Goal: Task Accomplishment & Management: Manage account settings

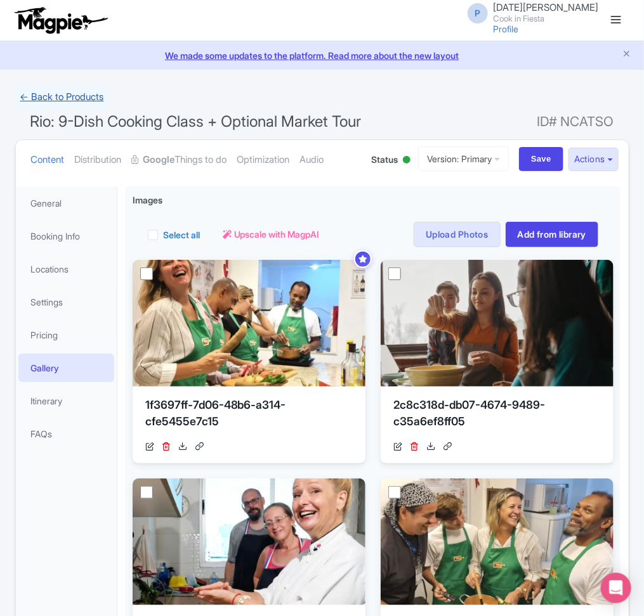
click at [77, 100] on link "← Back to Products" at bounding box center [62, 97] width 94 height 25
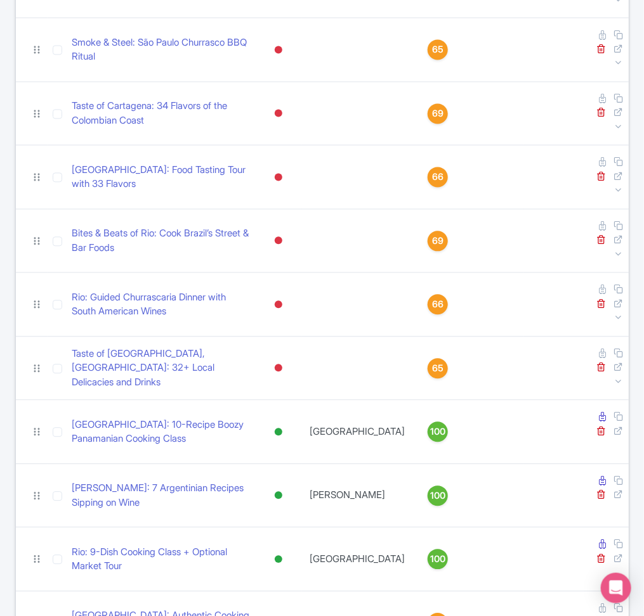
scroll to position [653, 0]
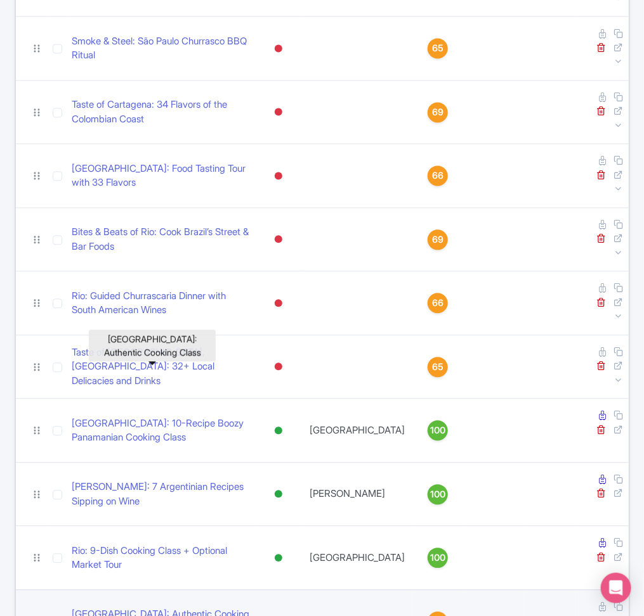
click at [150, 608] on link "São Paulo: Authentic Cooking Class" at bounding box center [161, 622] width 178 height 29
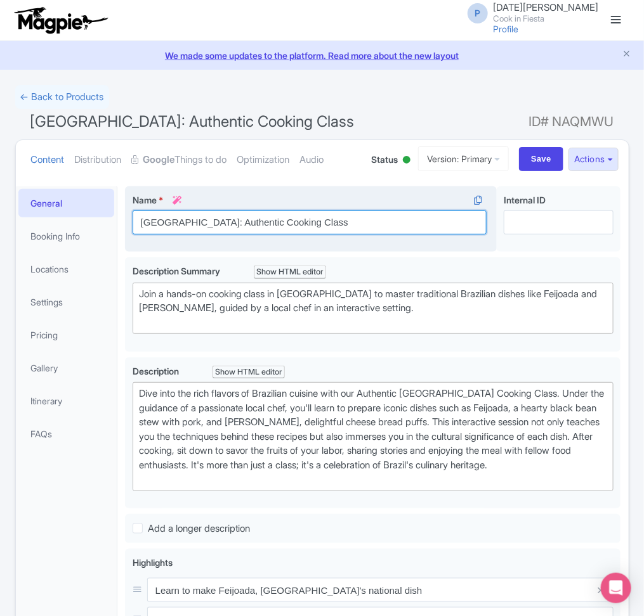
click at [305, 230] on input "São Paulo: Authentic Cooking Class" at bounding box center [310, 223] width 354 height 24
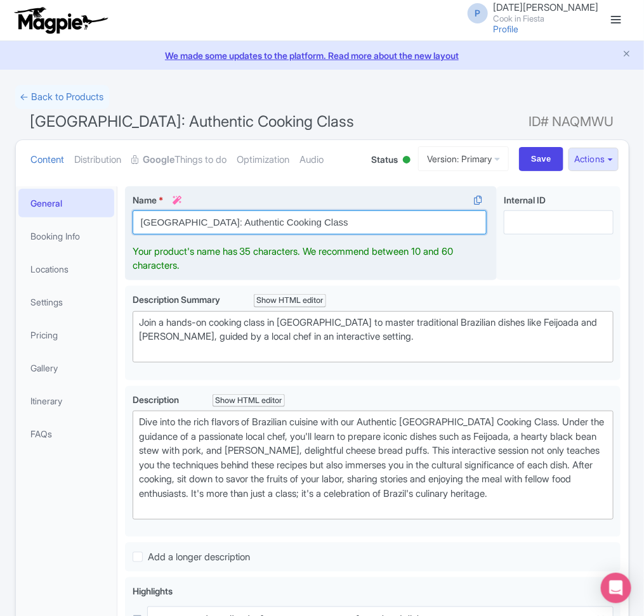
paste input "9 Recipes during a 4hr Brazilian Cooking Class in English in SP"
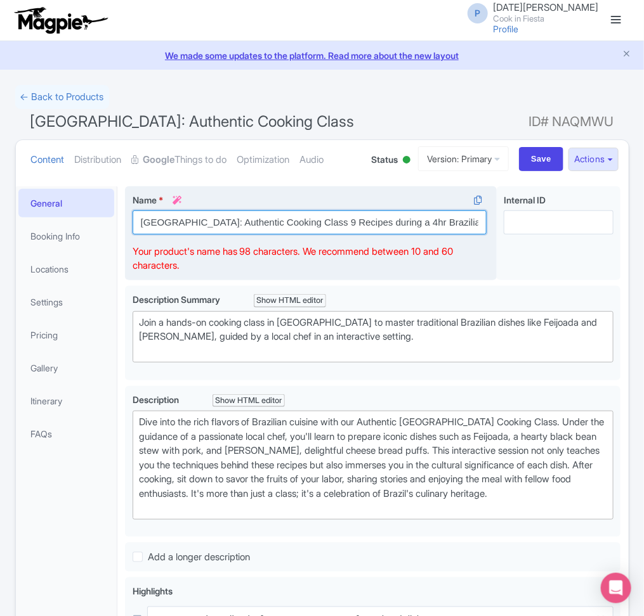
drag, startPoint x: 188, startPoint y: 223, endPoint x: 297, endPoint y: 226, distance: 108.5
click at [297, 226] on input "São Paulo: Authentic Cooking Class 9 Recipes during a 4hr Brazilian Cooking Cla…" at bounding box center [310, 223] width 354 height 24
drag, startPoint x: 235, startPoint y: 223, endPoint x: 327, endPoint y: 227, distance: 92.0
click at [327, 227] on input "São Paulo: 9 Recipes during a 4hr Brazilian Cooking Class in English in SP" at bounding box center [310, 223] width 354 height 24
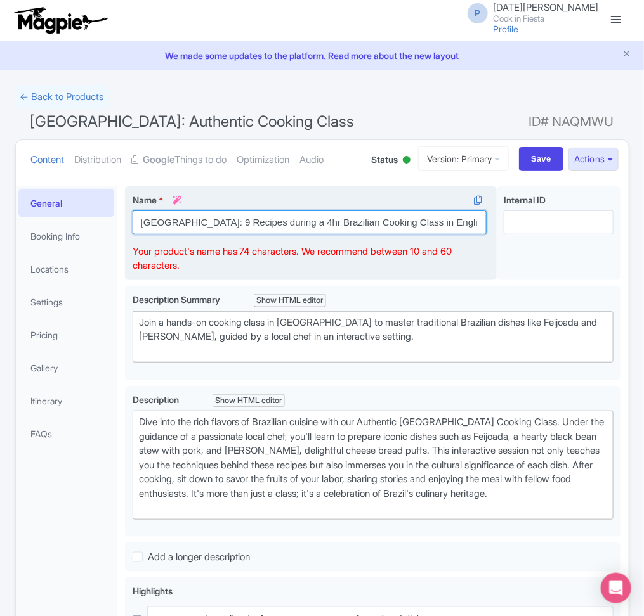
drag, startPoint x: 327, startPoint y: 227, endPoint x: 252, endPoint y: 228, distance: 74.2
click at [252, 228] on input "São Paulo: 9 Recipes during a 4hr Brazilian Cooking Class in English in SP" at bounding box center [310, 223] width 354 height 24
drag, startPoint x: 235, startPoint y: 223, endPoint x: 289, endPoint y: 221, distance: 54.6
click at [289, 221] on input "São Paulo: 9 Recipes during a 4hr Brazilian Cooking Class in English in SP" at bounding box center [310, 223] width 354 height 24
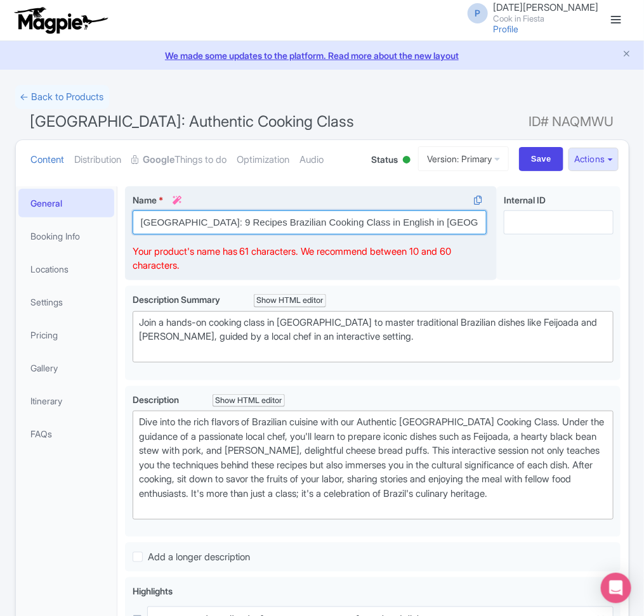
drag, startPoint x: 341, startPoint y: 224, endPoint x: 418, endPoint y: 226, distance: 77.4
click at [418, 226] on input "São Paulo: 9 Recipes Brazilian Cooking Class in English in SP" at bounding box center [310, 223] width 354 height 24
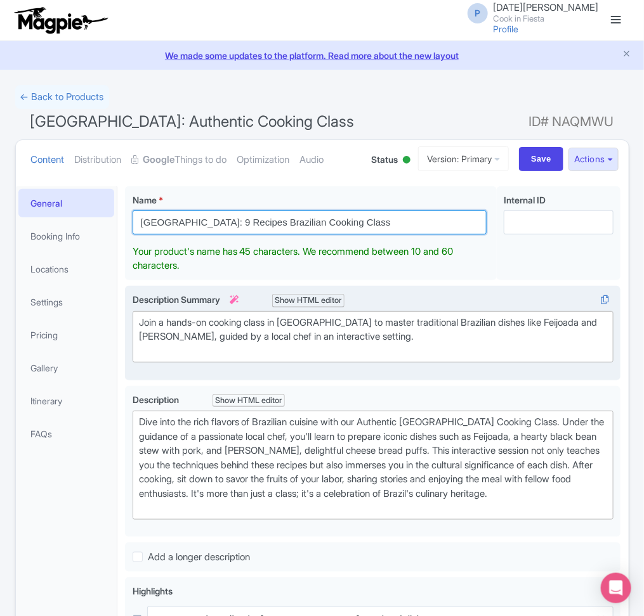
type input "[GEOGRAPHIC_DATA]: 9 Recipes Brazilian Cooking Class"
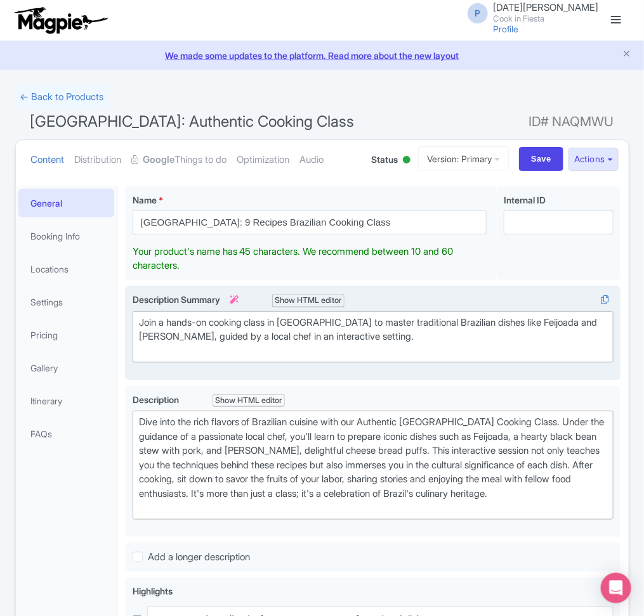
click at [486, 357] on div "Description Summary i Show HTML editor Bold Italic Strikethrough Link Heading Q…" at bounding box center [373, 333] width 481 height 80
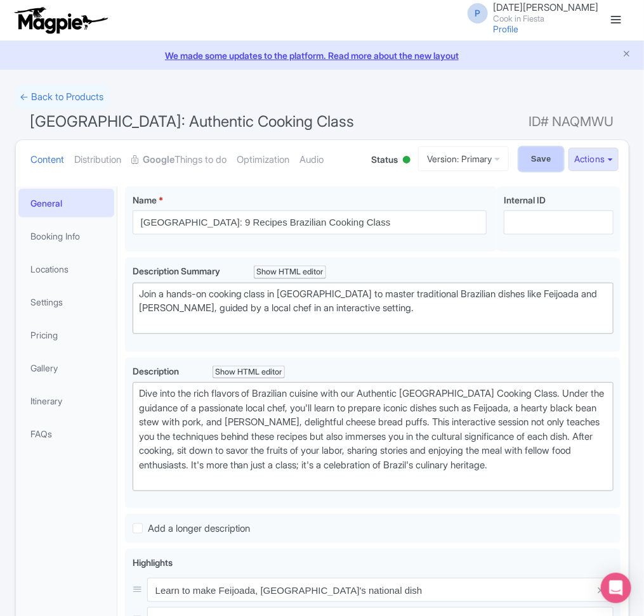
click at [530, 153] on input "Save" at bounding box center [541, 159] width 44 height 24
type input "Saving..."
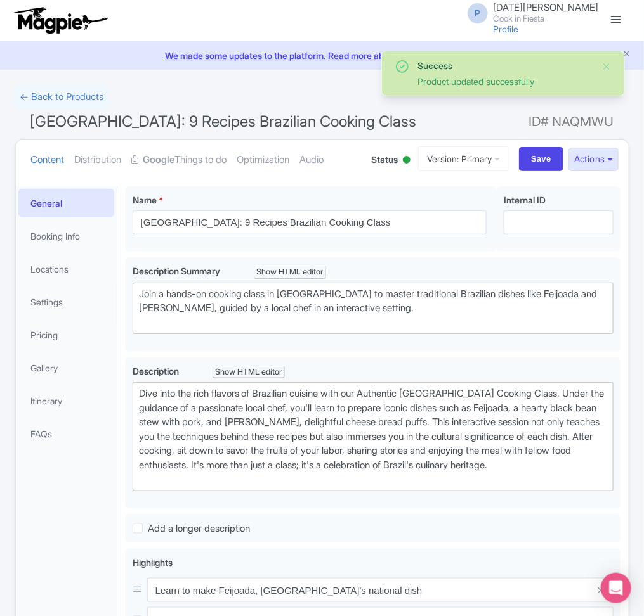
click at [134, 131] on span "[GEOGRAPHIC_DATA]: 9 Recipes Brazilian Cooking Class" at bounding box center [223, 121] width 386 height 18
click at [126, 124] on span "[GEOGRAPHIC_DATA]: 9 Recipes Brazilian Cooking Class" at bounding box center [223, 121] width 386 height 18
click at [126, 124] on span "São Paulo: 9 Recipes Brazilian Cooking Class" at bounding box center [223, 121] width 386 height 18
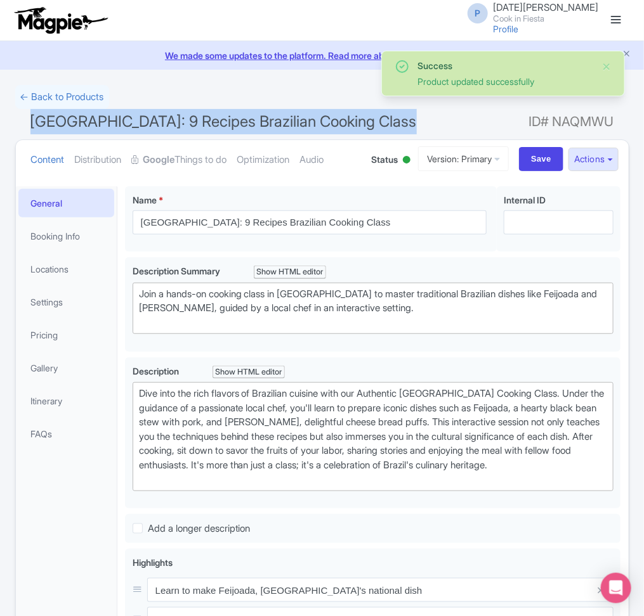
click at [126, 124] on span "São Paulo: 9 Recipes Brazilian Cooking Class" at bounding box center [223, 121] width 386 height 18
copy h1 "São Paulo: 9 Recipes Brazilian Cooking Class"
click at [108, 240] on link "Booking Info" at bounding box center [66, 236] width 96 height 29
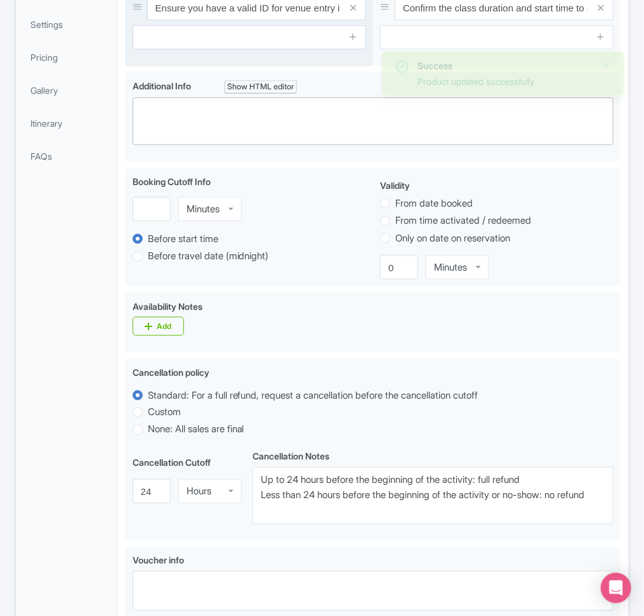
scroll to position [277, 0]
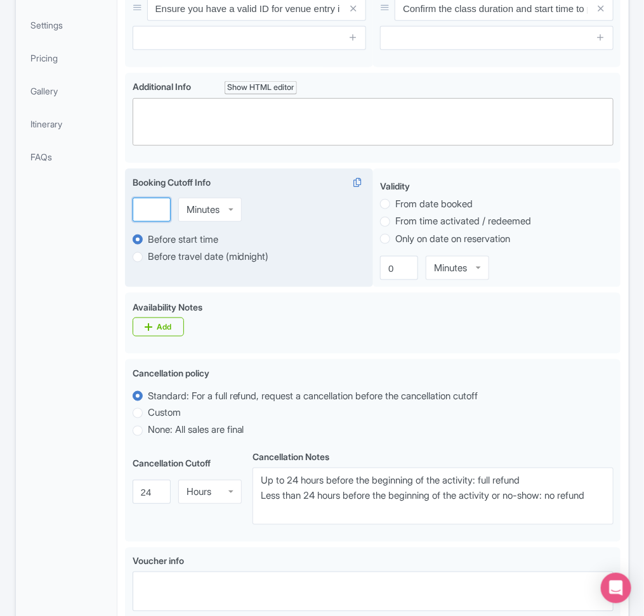
click at [150, 218] on input "number" at bounding box center [152, 210] width 38 height 24
click at [204, 212] on div "Minutes" at bounding box center [202, 209] width 33 height 11
click at [157, 218] on input "number" at bounding box center [152, 210] width 38 height 24
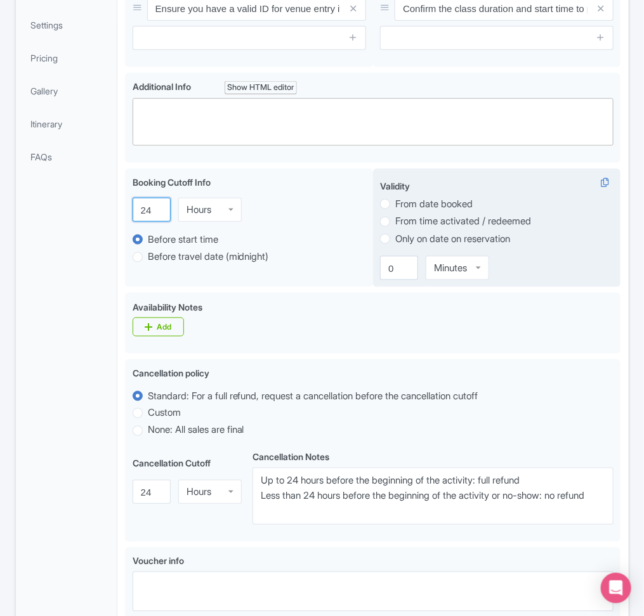
type input "24"
click at [441, 212] on label "From date booked" at bounding box center [433, 204] width 77 height 15
click at [408, 209] on input "From date booked" at bounding box center [401, 203] width 13 height 13
radio input "true"
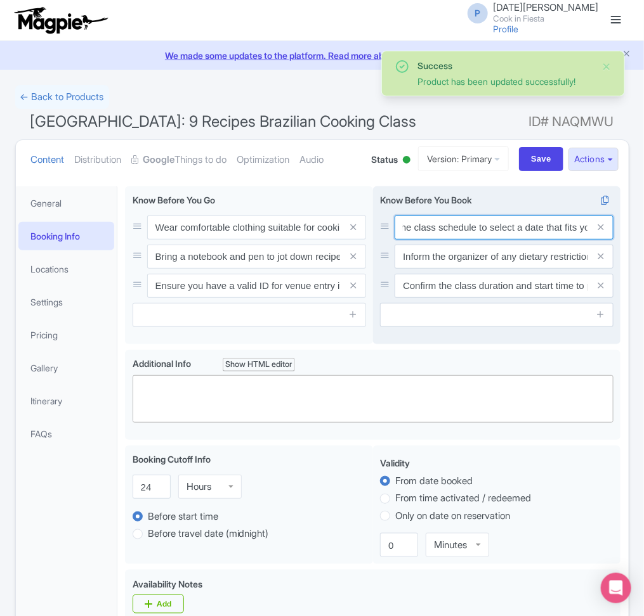
scroll to position [0, 83]
drag, startPoint x: 438, startPoint y: 223, endPoint x: 585, endPoint y: 239, distance: 148.0
click at [585, 239] on input "Check the class schedule to select a date that fits your itinerary." at bounding box center [503, 228] width 219 height 24
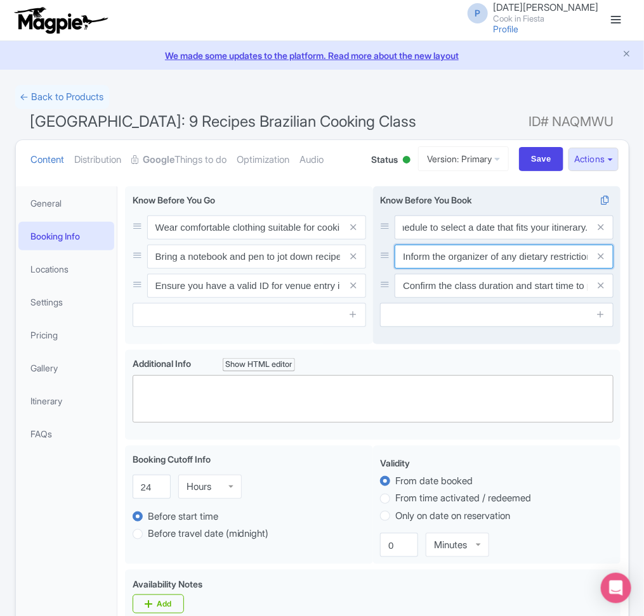
scroll to position [0, 0]
click at [458, 254] on input "Inform the organizer of any dietary restrictions or allergies in advance." at bounding box center [503, 257] width 219 height 24
drag, startPoint x: 432, startPoint y: 256, endPoint x: 582, endPoint y: 263, distance: 149.9
click at [582, 263] on input "Inform the organizer of any dietary restrictions or allergies in advance." at bounding box center [503, 257] width 219 height 24
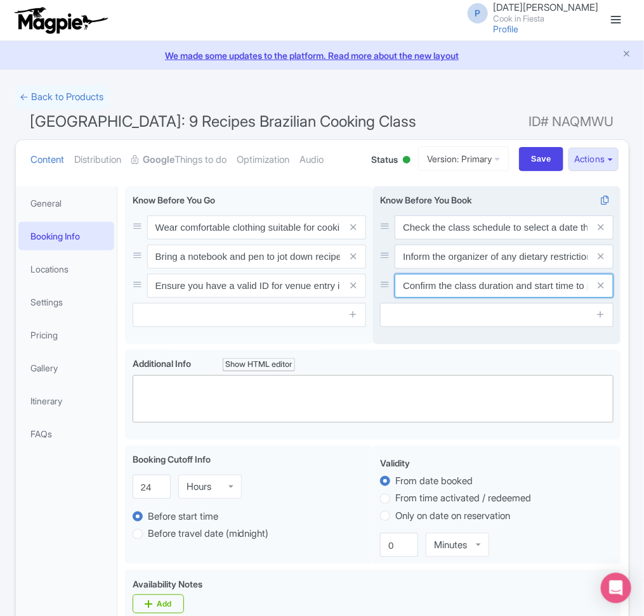
scroll to position [0, 108]
drag, startPoint x: 438, startPoint y: 287, endPoint x: 587, endPoint y: 294, distance: 149.8
click at [587, 294] on div "Confirm the class duration and start time to plan your day accordingly." at bounding box center [503, 286] width 219 height 24
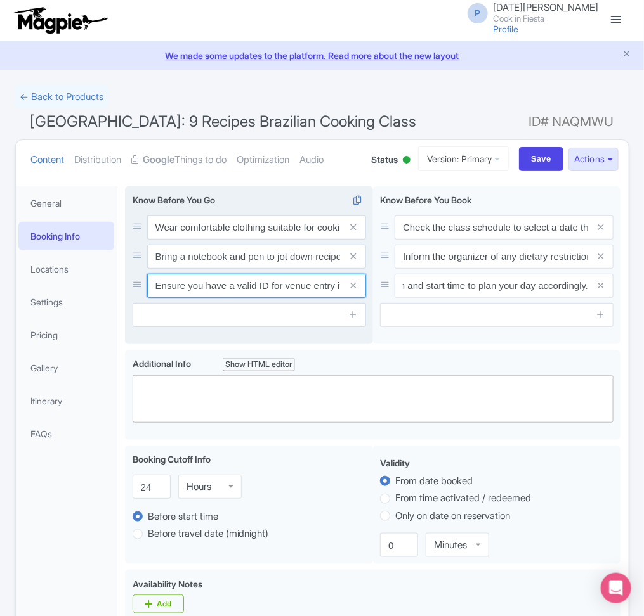
scroll to position [0, 0]
drag, startPoint x: 164, startPoint y: 287, endPoint x: 319, endPoint y: 299, distance: 155.8
click at [316, 298] on div "Ensure you have a valid ID for venue entry if required." at bounding box center [256, 286] width 219 height 24
click at [354, 290] on icon at bounding box center [353, 286] width 6 height 10
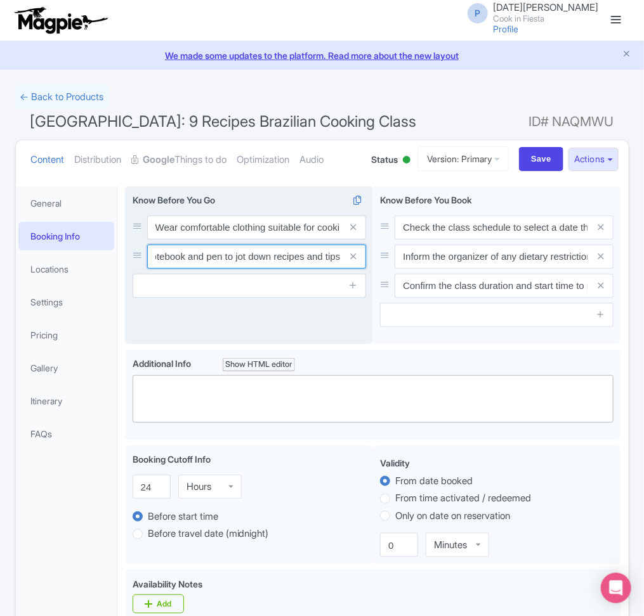
scroll to position [0, 44]
drag, startPoint x: 193, startPoint y: 263, endPoint x: 342, endPoint y: 262, distance: 148.4
click at [342, 262] on div "Bring a notebook and pen to jot down recipes and tips." at bounding box center [256, 257] width 219 height 24
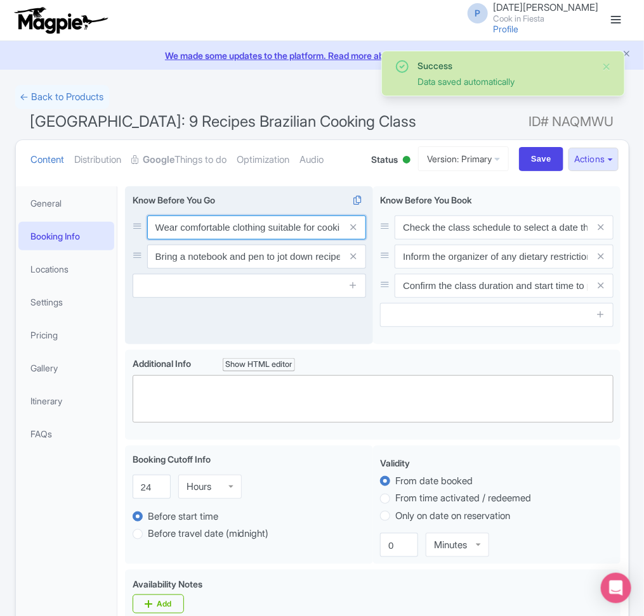
scroll to position [0, 52]
drag, startPoint x: 213, startPoint y: 227, endPoint x: 357, endPoint y: 232, distance: 144.0
click at [356, 231] on div "Wear comfortable clothing suitable for cooking activities." at bounding box center [256, 228] width 219 height 24
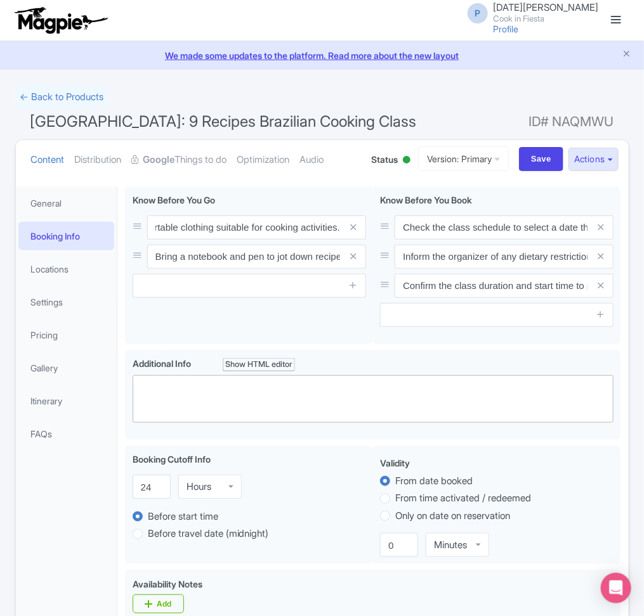
scroll to position [0, 0]
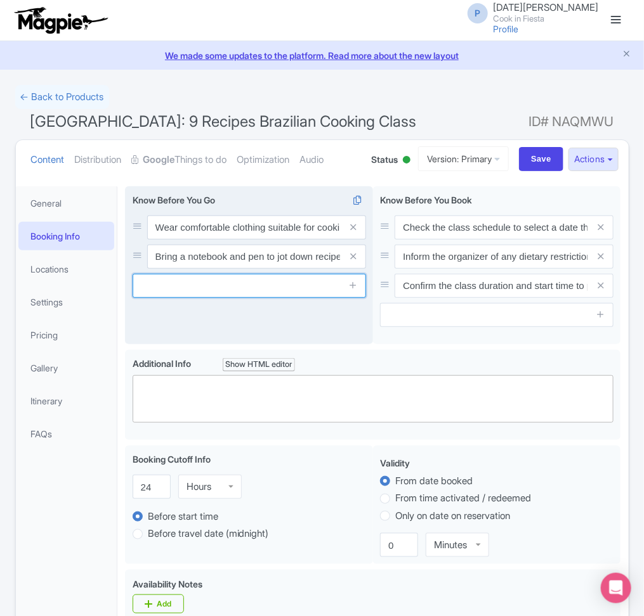
click at [252, 282] on input "text" at bounding box center [249, 286] width 233 height 24
paste input "Infants must not sit on laps"
type input "Infants must not sit on laps"
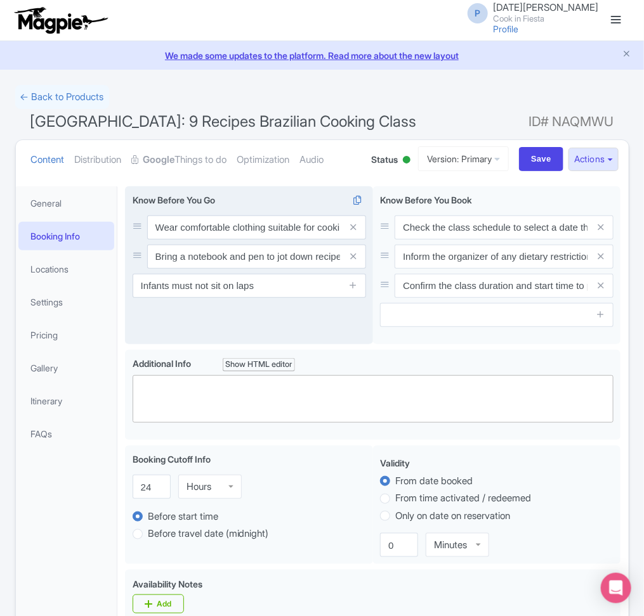
click at [358, 288] on span at bounding box center [353, 286] width 25 height 24
click at [354, 289] on icon at bounding box center [353, 285] width 10 height 10
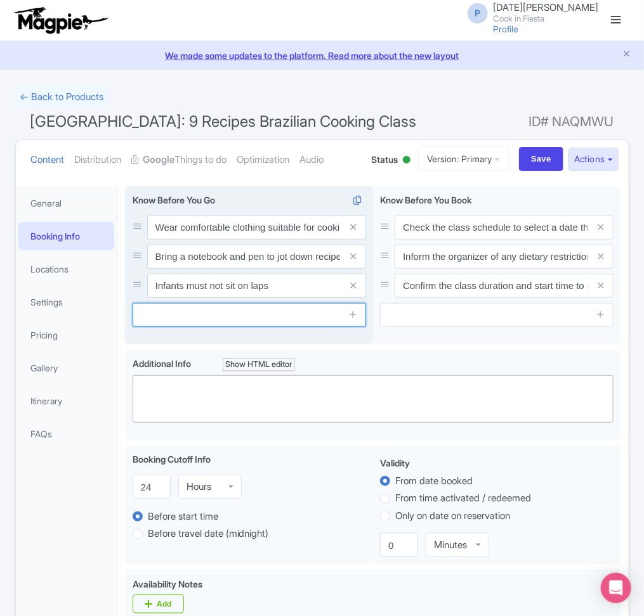
click at [290, 314] on input "text" at bounding box center [249, 315] width 233 height 24
paste input "We can also teach non-alcoholic drinks (mocktails), just tell our instructor at…"
type input "We can also teach non-alcoholic drinks (mocktails), just tell our instructor at…"
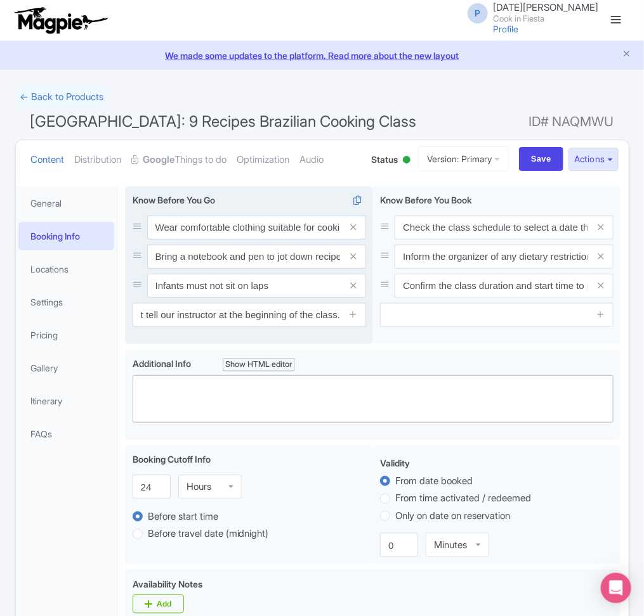
scroll to position [0, 0]
click at [361, 317] on span at bounding box center [353, 315] width 25 height 24
click at [354, 317] on icon at bounding box center [353, 314] width 10 height 10
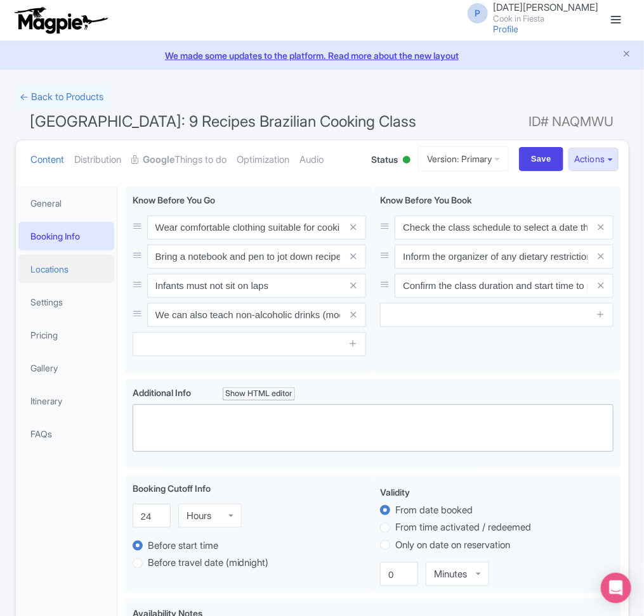
click at [81, 268] on link "Locations" at bounding box center [66, 269] width 96 height 29
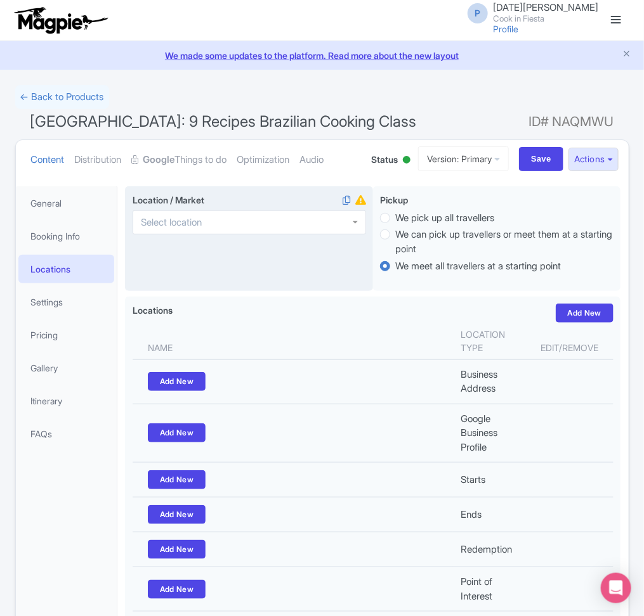
click at [229, 225] on div at bounding box center [249, 223] width 233 height 24
type input "sao"
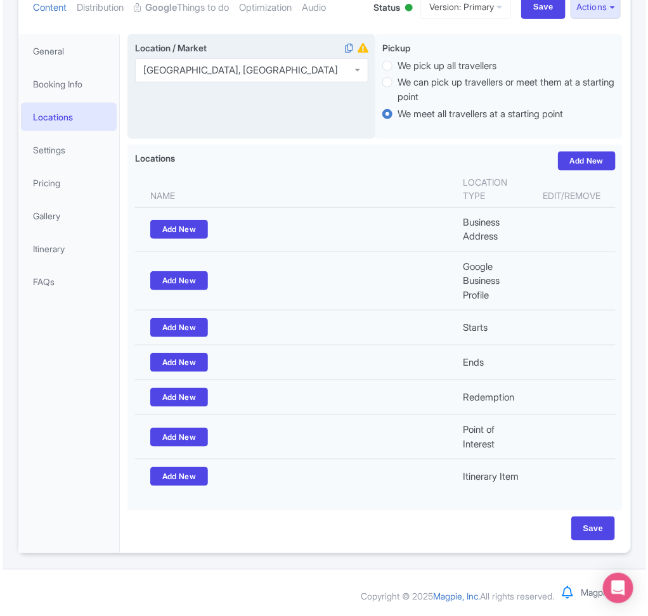
scroll to position [155, 0]
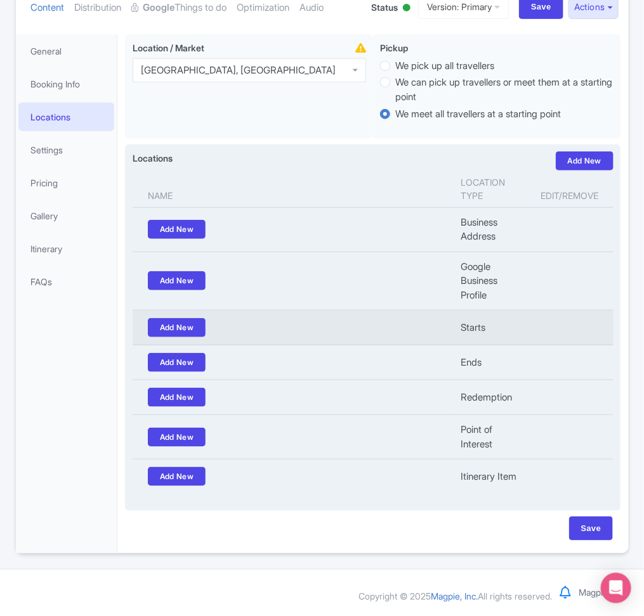
click at [190, 337] on td "Add New" at bounding box center [293, 328] width 321 height 35
click at [188, 333] on link "Add New" at bounding box center [177, 327] width 58 height 19
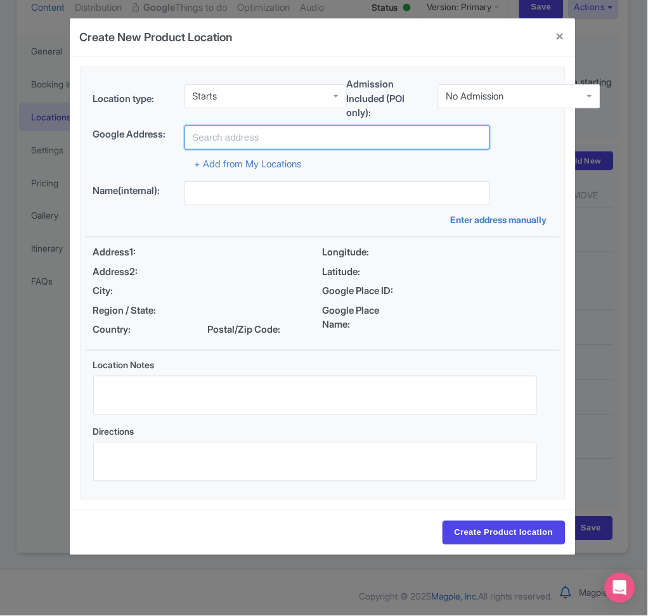
click at [254, 141] on input "text" at bounding box center [338, 138] width 306 height 24
paste input "R. José do Patrocínio, 557 - Aclimação, São Paulo - SP, 04108-001, Brazil"
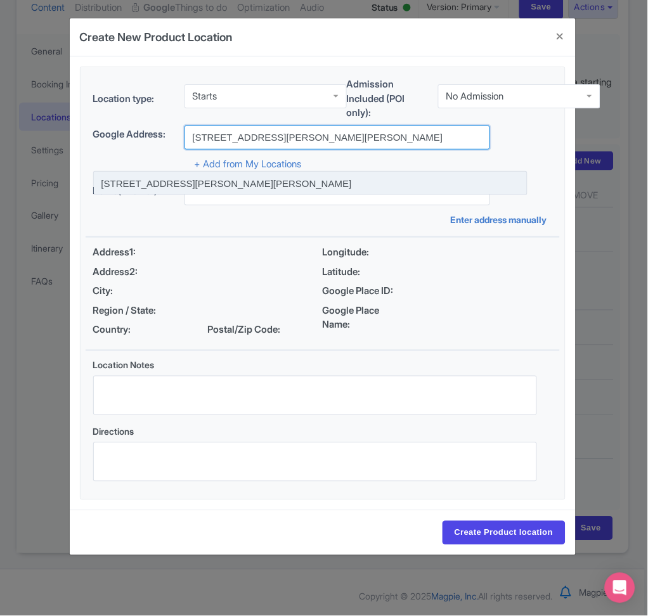
type input "R. José do Patrocínio, 557 - Aclimação, São Paulo - SP, 04108-001, Brazil"
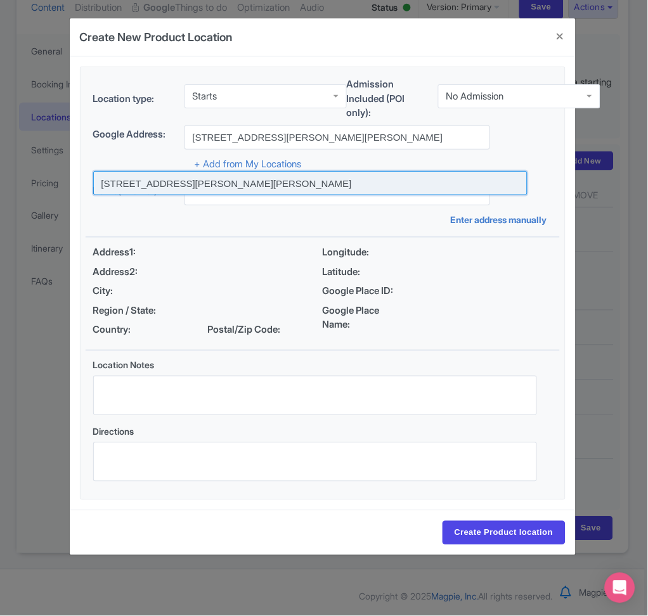
click at [298, 187] on input at bounding box center [310, 183] width 435 height 24
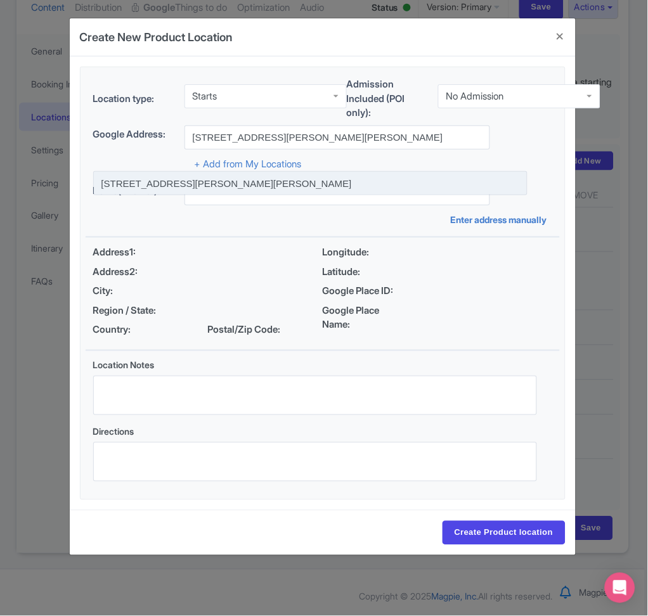
scroll to position [0, 0]
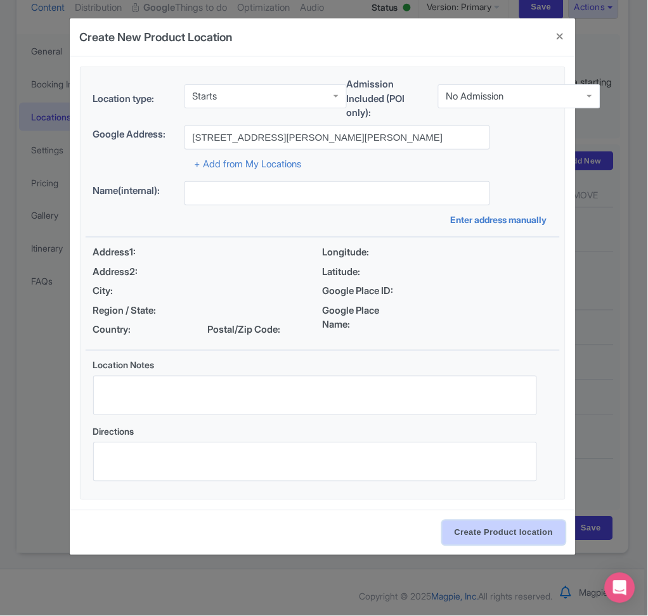
click at [491, 530] on input "Create Product location" at bounding box center [504, 533] width 123 height 24
type input "R. José do Patrocínio, 557 - Aclimação, São Paulo - SP, 04108-001, Brazil"
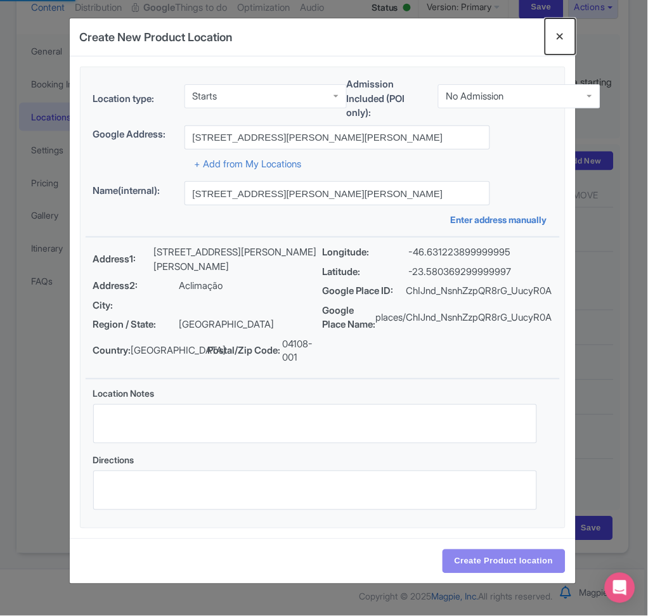
click at [557, 38] on button "Close" at bounding box center [560, 36] width 30 height 36
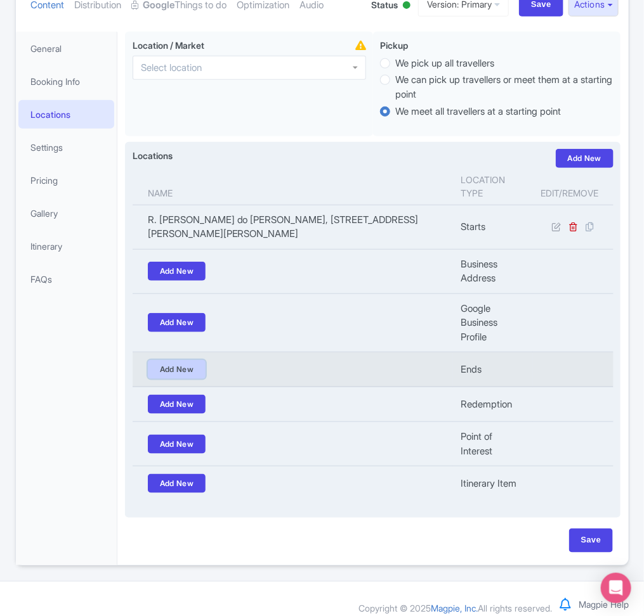
click at [183, 379] on link "Add New" at bounding box center [177, 369] width 58 height 19
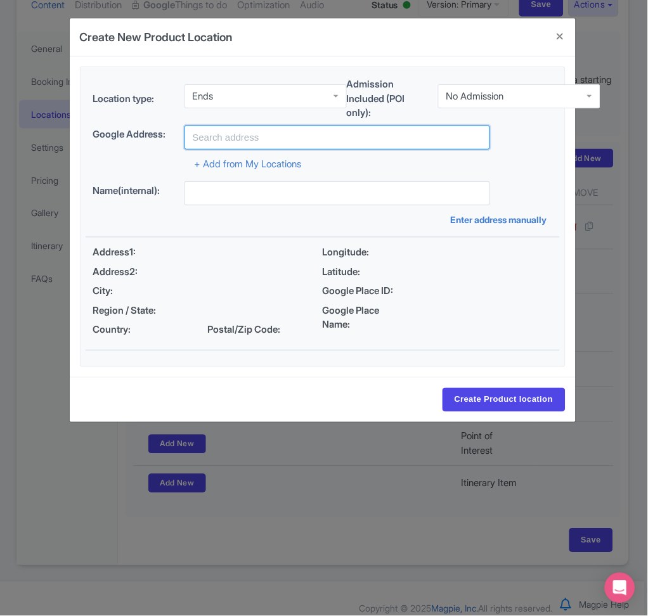
click at [292, 130] on input "text" at bounding box center [338, 138] width 306 height 24
paste input "R. José do Patrocínio, 557 - Aclimação, São Paulo - SP, 04108-001, Brazil"
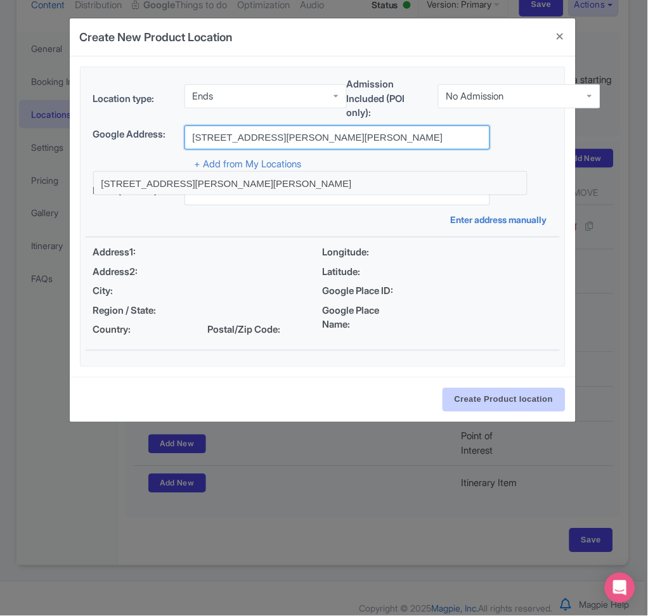
type input "R. José do Patrocínio, 557 - Aclimação, São Paulo - SP, 04108-001, Brazil"
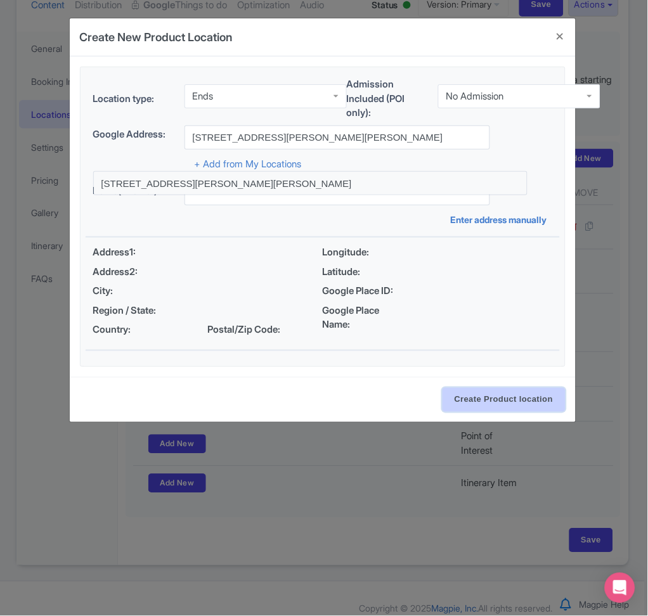
scroll to position [0, 0]
click at [509, 389] on input "Create Product location" at bounding box center [504, 400] width 123 height 24
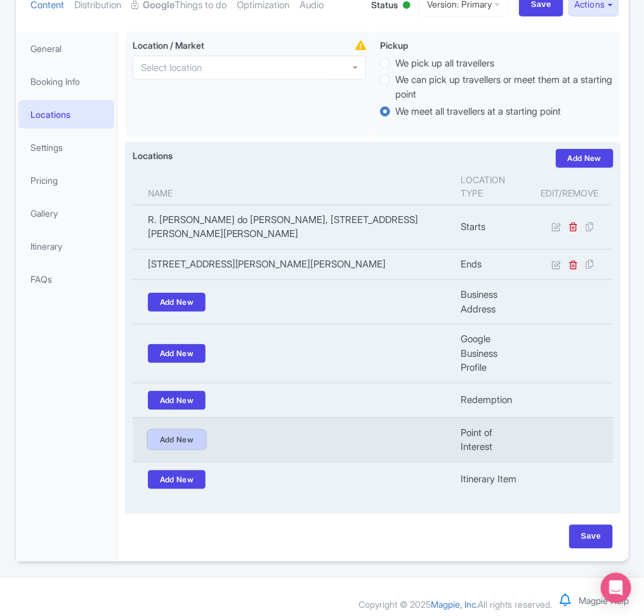
click at [193, 450] on link "Add New" at bounding box center [177, 440] width 58 height 19
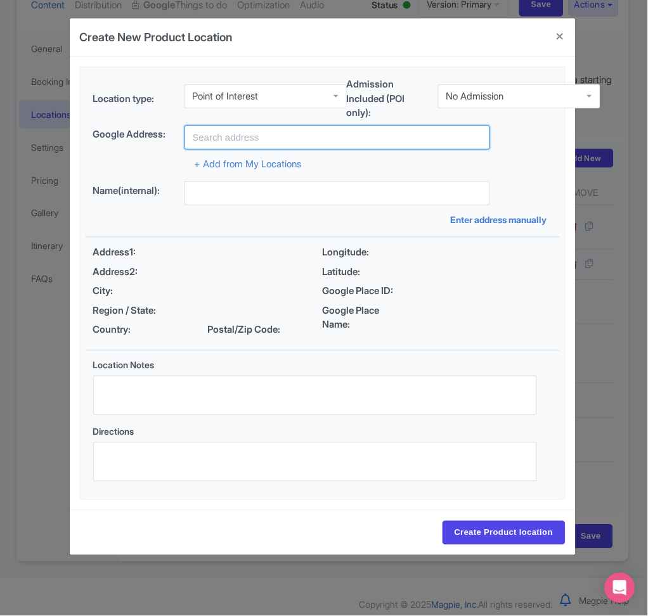
click at [213, 140] on input "text" at bounding box center [338, 138] width 306 height 24
paste input "R. José do Patrocínio, 557 - Aclimação, São Paulo - SP, 04108-001, Brazil"
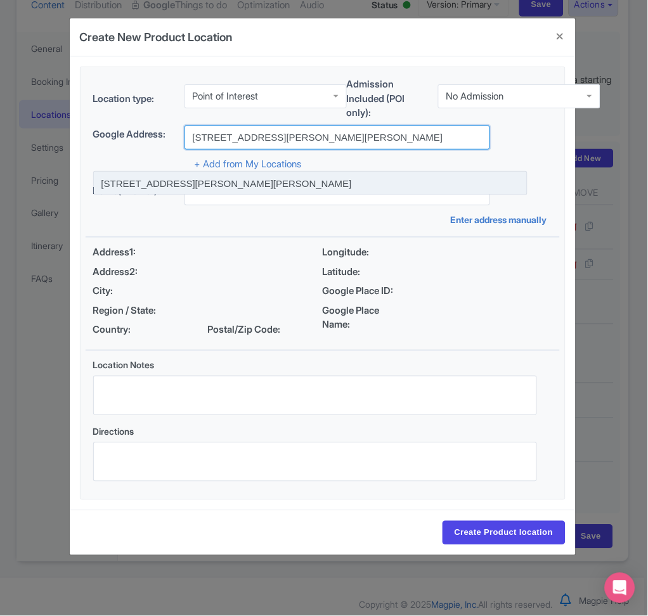
type input "R. José do Patrocínio, 557 - Aclimação, São Paulo - SP, 04108-001, Brazil"
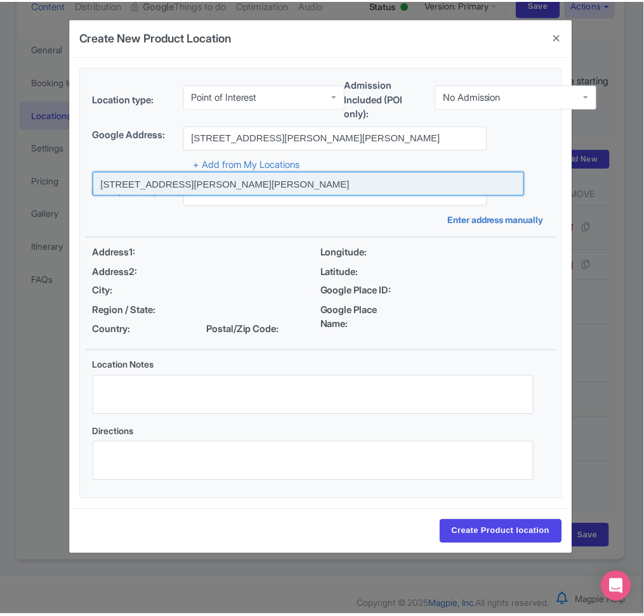
scroll to position [0, 0]
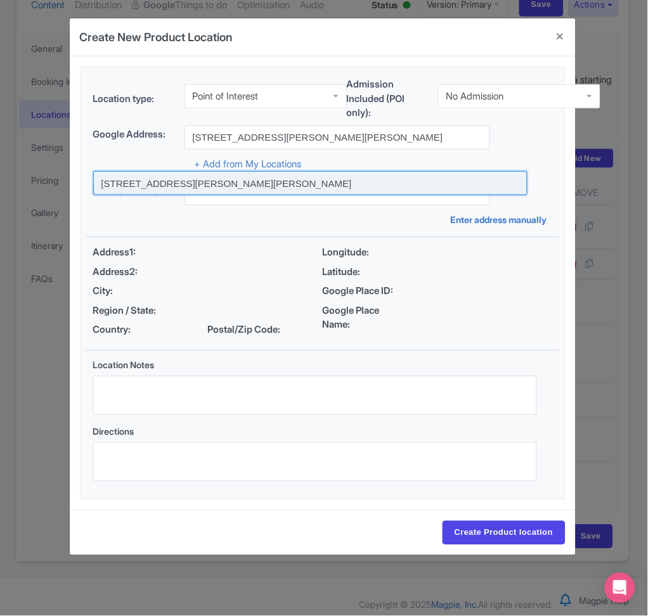
click at [274, 188] on input at bounding box center [310, 183] width 435 height 24
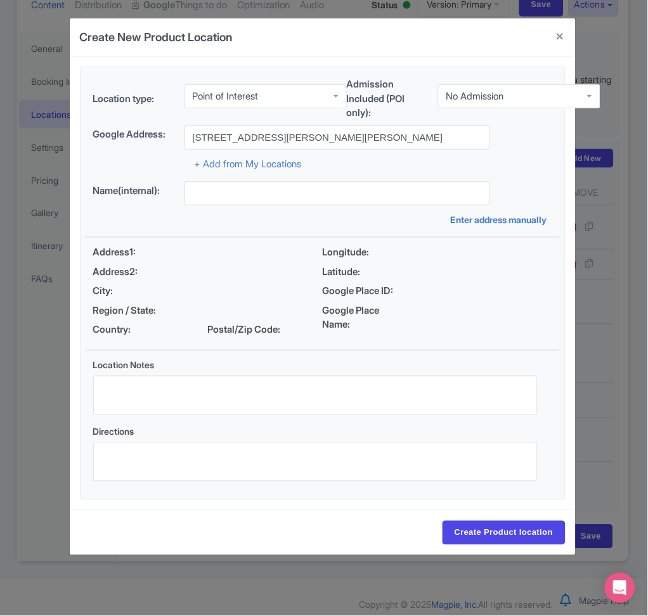
type input "R. José do Patrocínio, 557 - Aclimação, São Paulo - SP, 04108-001, Brazil"
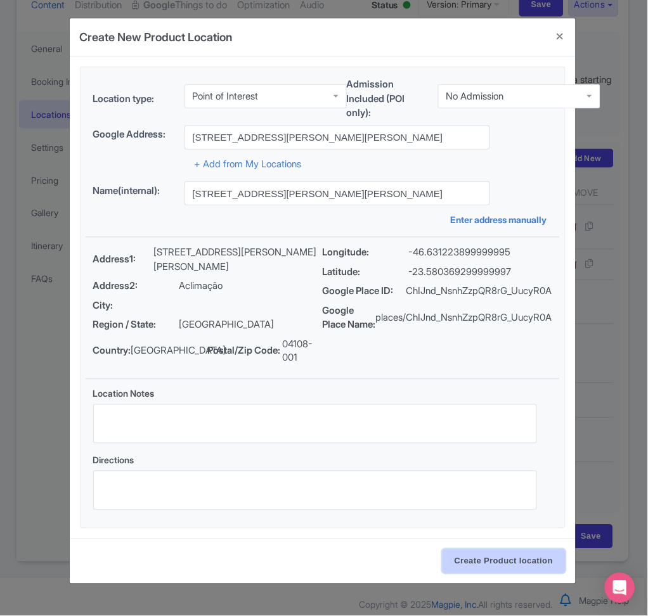
click at [506, 550] on input "Create Product location" at bounding box center [504, 562] width 123 height 24
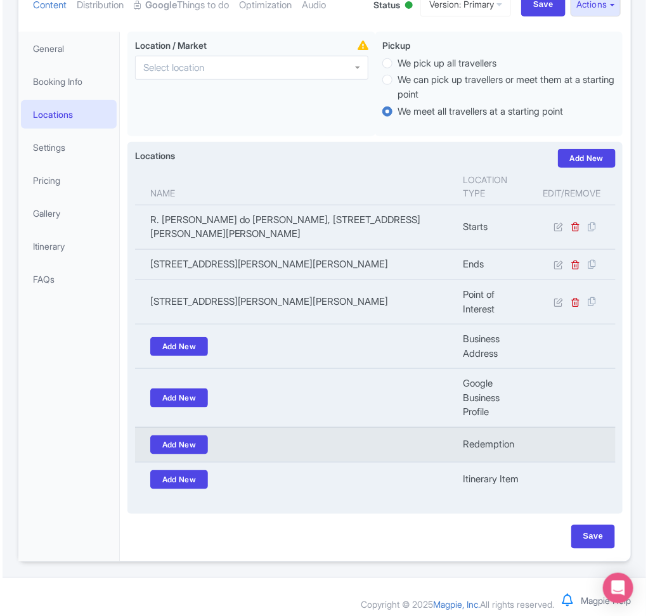
scroll to position [130, 0]
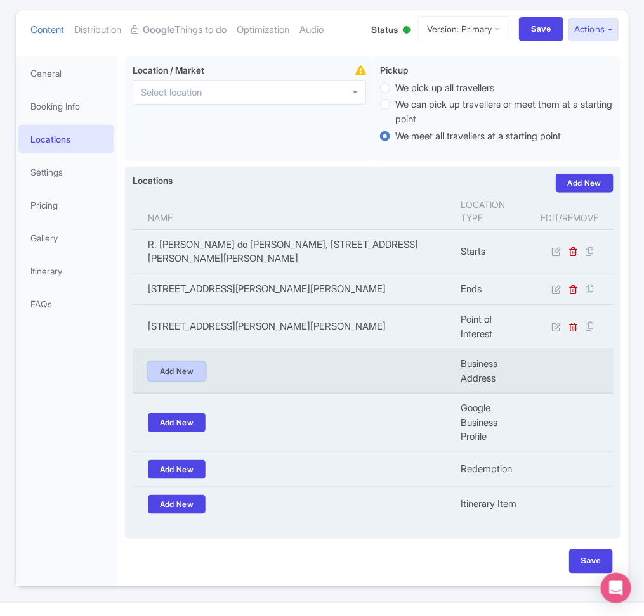
click at [205, 381] on link "Add New" at bounding box center [177, 371] width 58 height 19
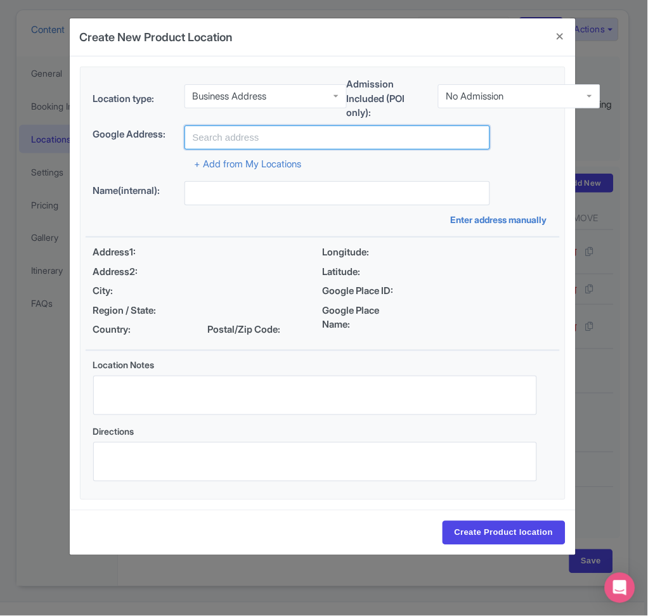
click at [237, 144] on input "text" at bounding box center [338, 138] width 306 height 24
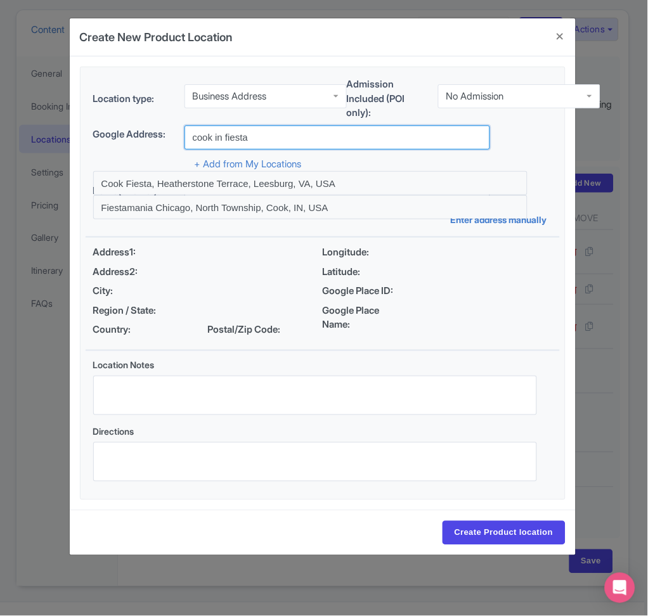
click at [362, 141] on input "cook in fiesta" at bounding box center [338, 138] width 306 height 24
paste input "R. Visc. de Pirajá, 281 - sala/shop 213 - Ipanema, Rio de Janeiro - RJ, 22410-0…"
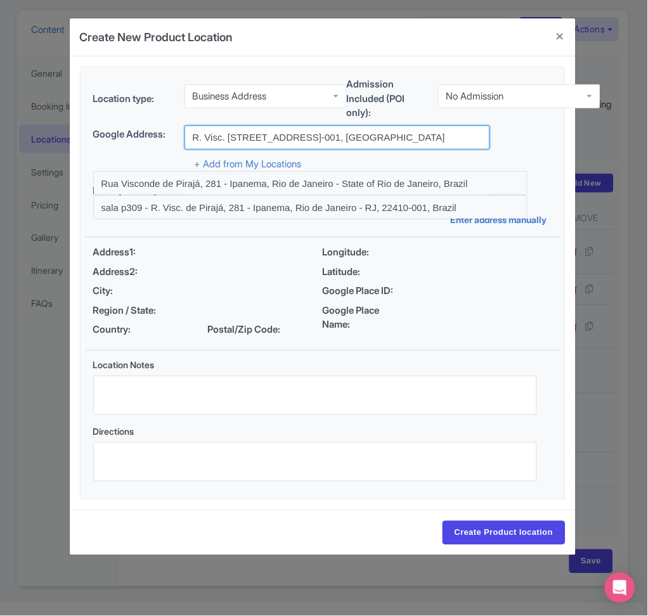
click at [295, 137] on input "R. Visc. de Pirajá, 281 - sala/shop 213 - Ipanema, Rio de Janeiro - RJ, 22410-0…" at bounding box center [338, 138] width 306 height 24
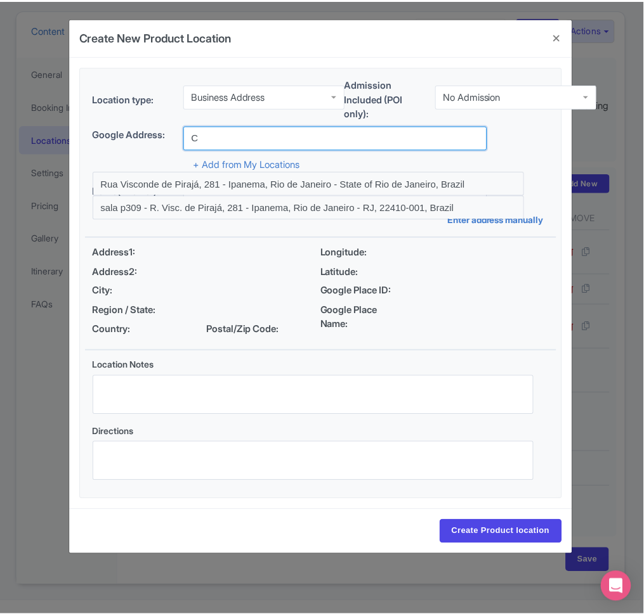
scroll to position [0, 0]
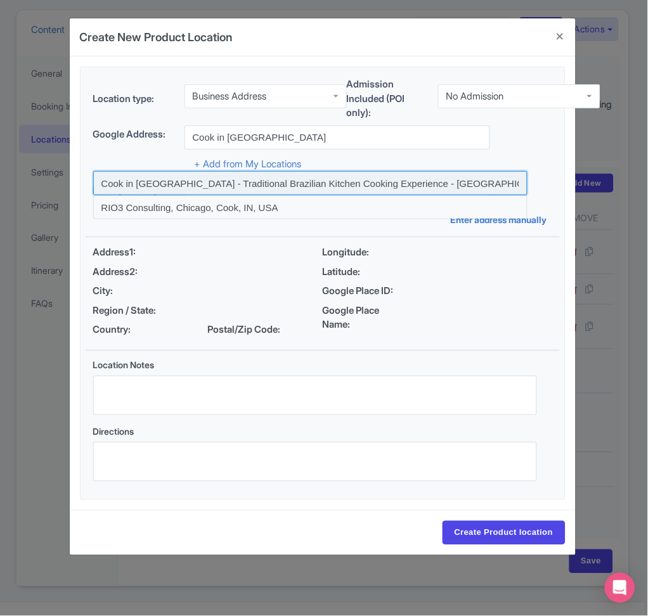
click at [311, 189] on input at bounding box center [310, 183] width 435 height 24
type input "Cook in [GEOGRAPHIC_DATA] - Traditional Brazilian Kitchen Cooking Experience - …"
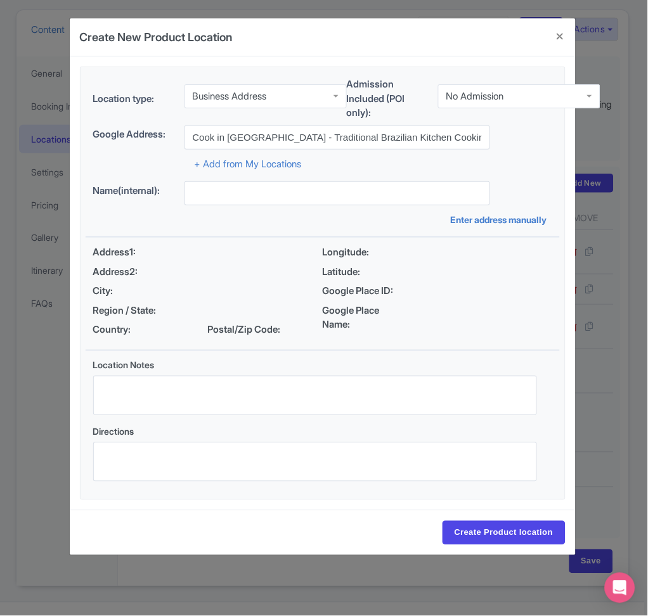
type input "Cook in [GEOGRAPHIC_DATA] - Traditional Brazilian Kitchen Cooking Experience - …"
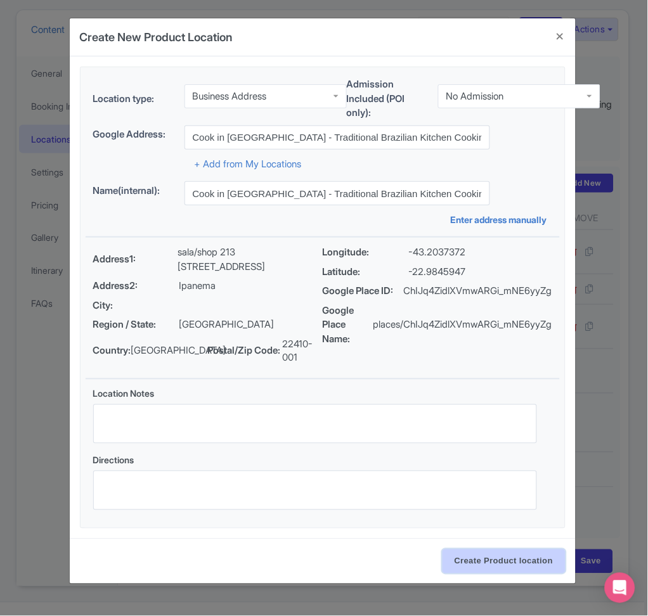
click at [530, 566] on input "Create Product location" at bounding box center [504, 562] width 123 height 24
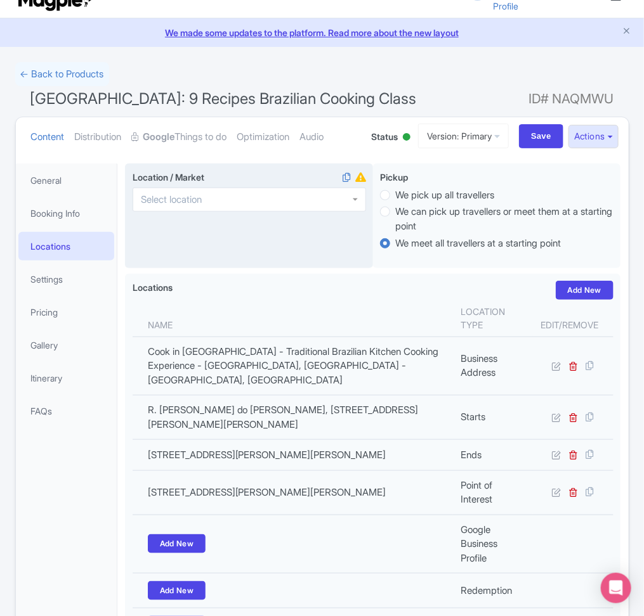
scroll to position [15, 0]
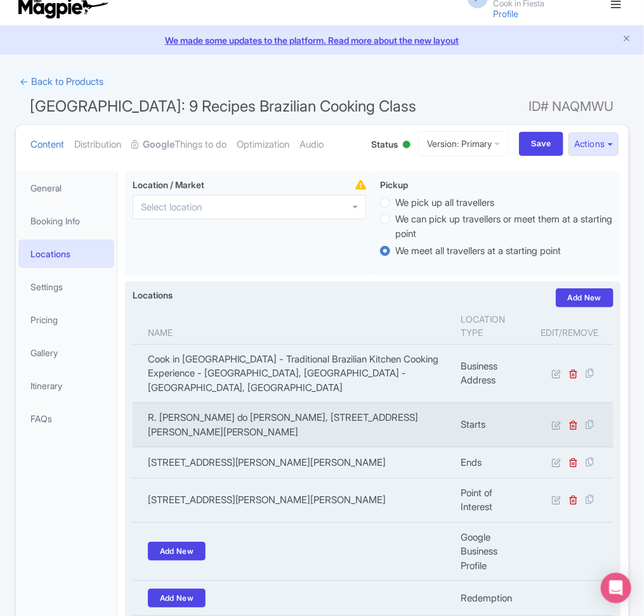
drag, startPoint x: 311, startPoint y: 441, endPoint x: 135, endPoint y: 419, distance: 177.0
click at [135, 419] on td "R. José do Patrocínio, 557, R. José do Patrocínio, 557 - Aclimação, São Paulo -…" at bounding box center [293, 425] width 321 height 44
copy td "R. José do Patrocínio, 557, R. José do Patrocínio, 557 - Aclimação, São Paulo -…"
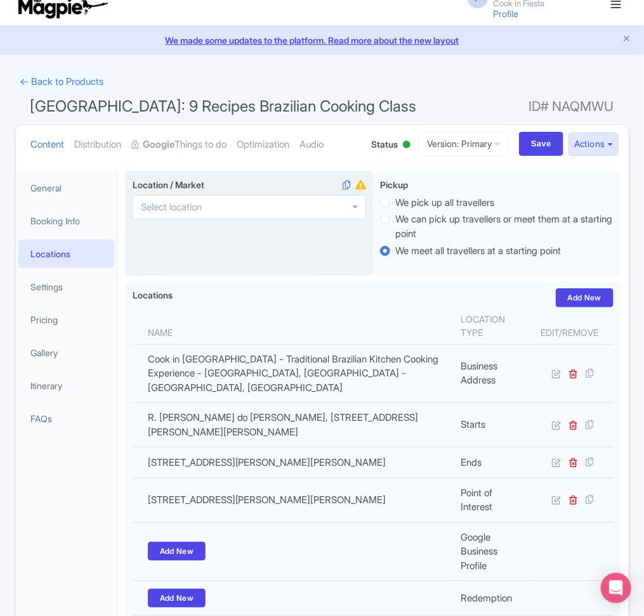
click at [276, 200] on div at bounding box center [249, 207] width 233 height 24
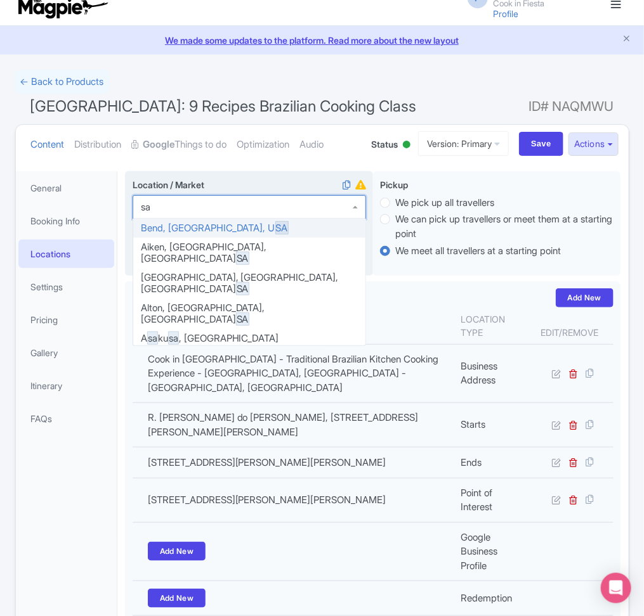
type input "sao"
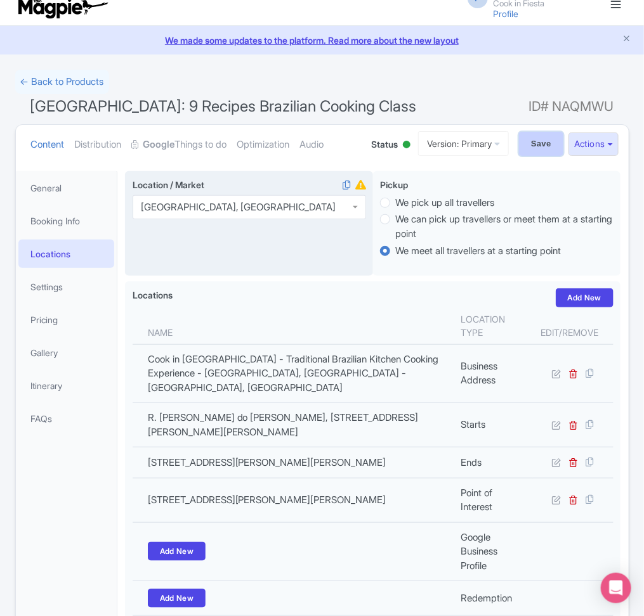
click at [528, 146] on input "Save" at bounding box center [541, 144] width 44 height 24
type input "Update Product"
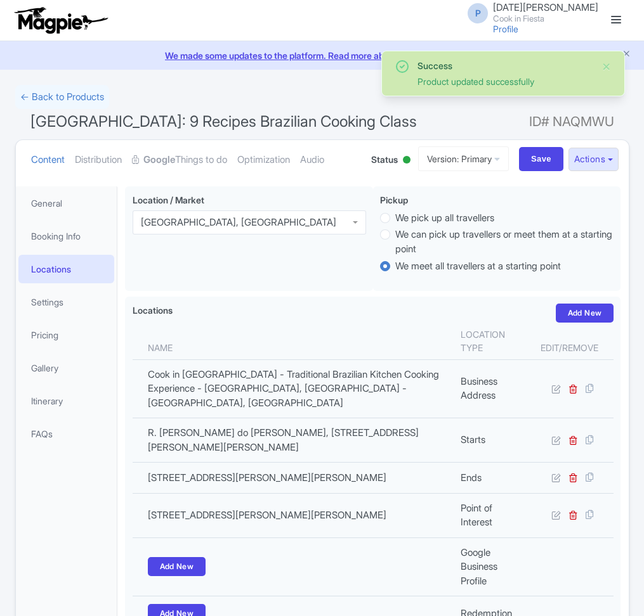
scroll to position [188, 0]
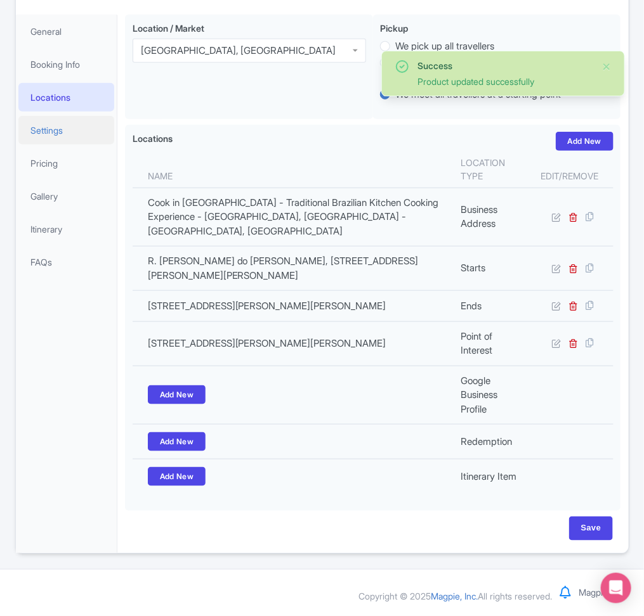
click at [62, 116] on link "Settings" at bounding box center [66, 130] width 96 height 29
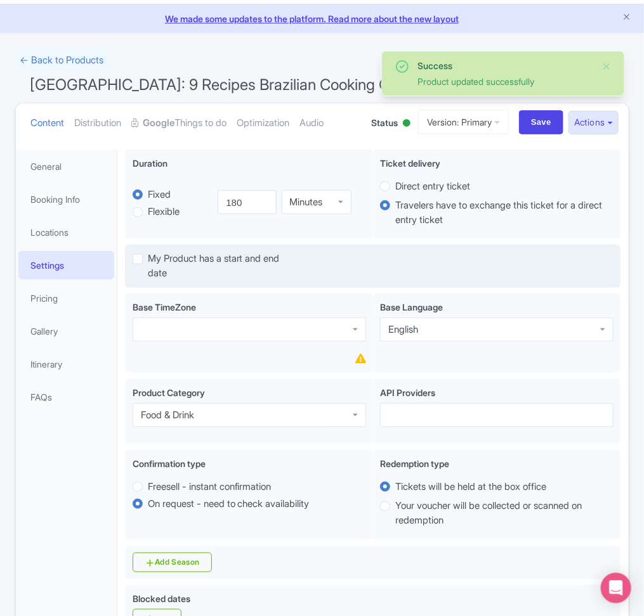
scroll to position [36, 0]
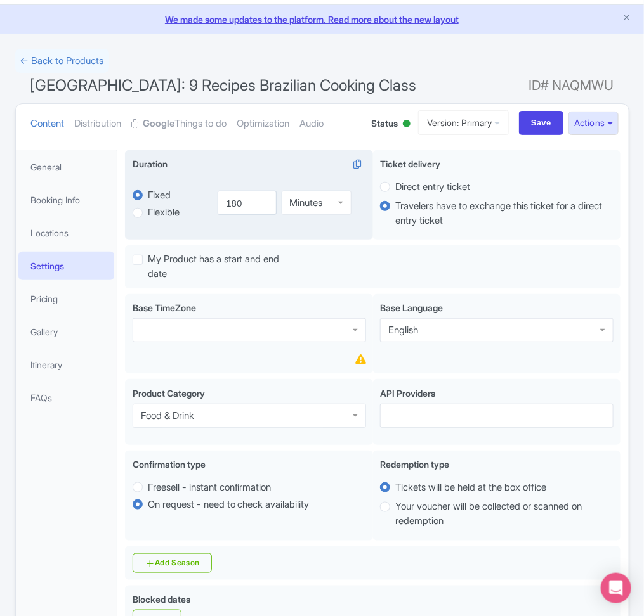
click at [323, 204] on div "Minutes" at bounding box center [306, 202] width 33 height 11
drag, startPoint x: 247, startPoint y: 206, endPoint x: 221, endPoint y: 203, distance: 26.2
click at [222, 203] on input "180" at bounding box center [247, 203] width 58 height 24
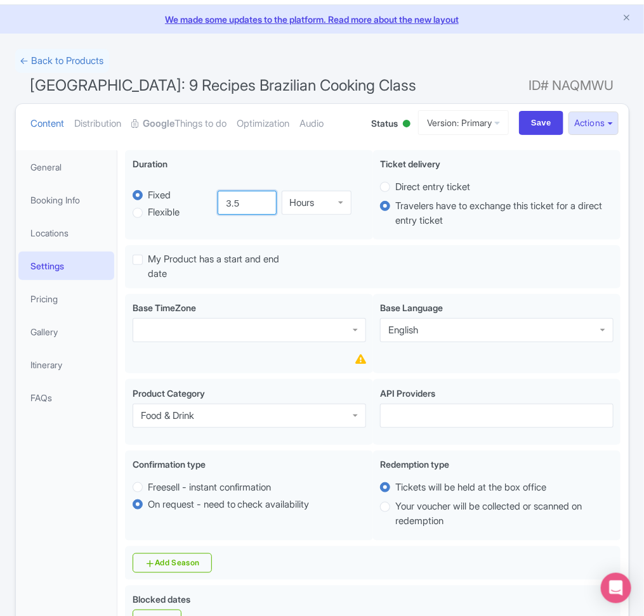
type input "3.5"
click at [373, 89] on h1 "[GEOGRAPHIC_DATA]: 9 Recipes Brazilian Cooking Class ID# NAQMWU" at bounding box center [322, 88] width 614 height 30
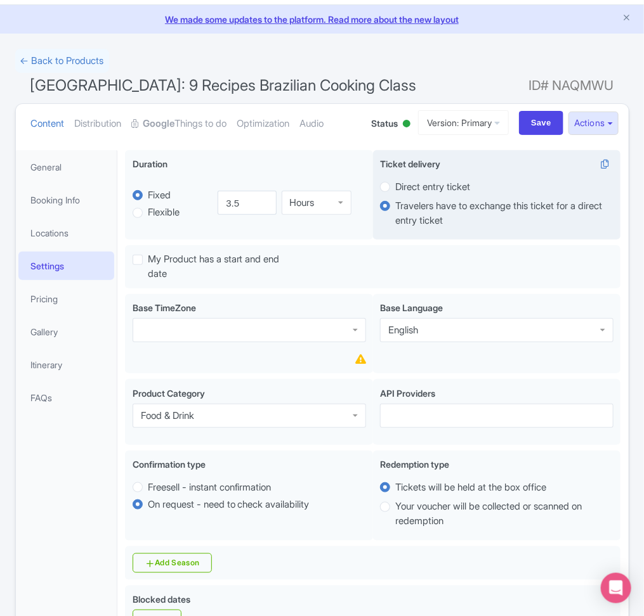
click at [440, 186] on label "Direct entry ticket" at bounding box center [432, 187] width 75 height 15
click at [408, 186] on input "Direct entry ticket" at bounding box center [401, 185] width 13 height 13
radio input "true"
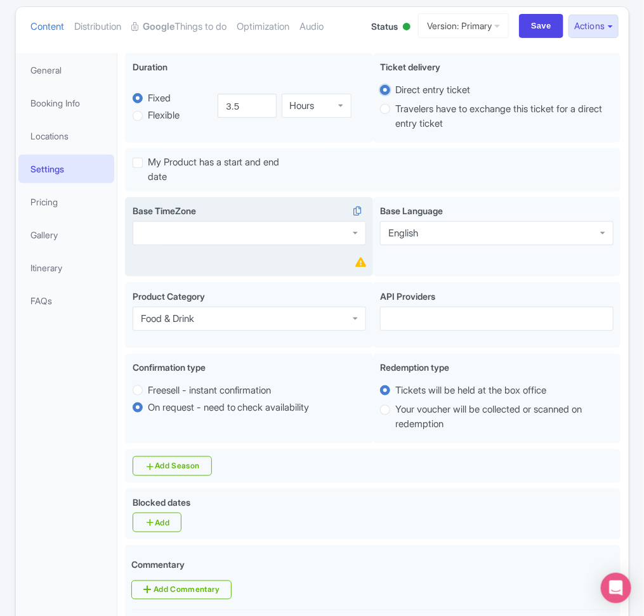
scroll to position [134, 0]
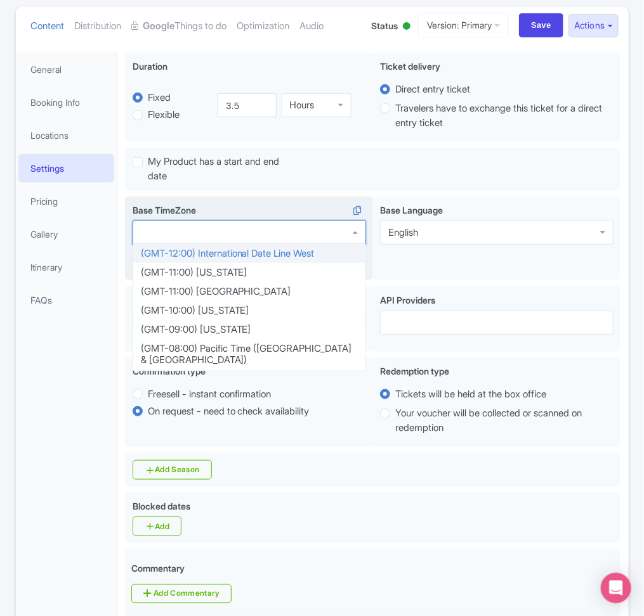
click at [246, 241] on div at bounding box center [249, 233] width 233 height 24
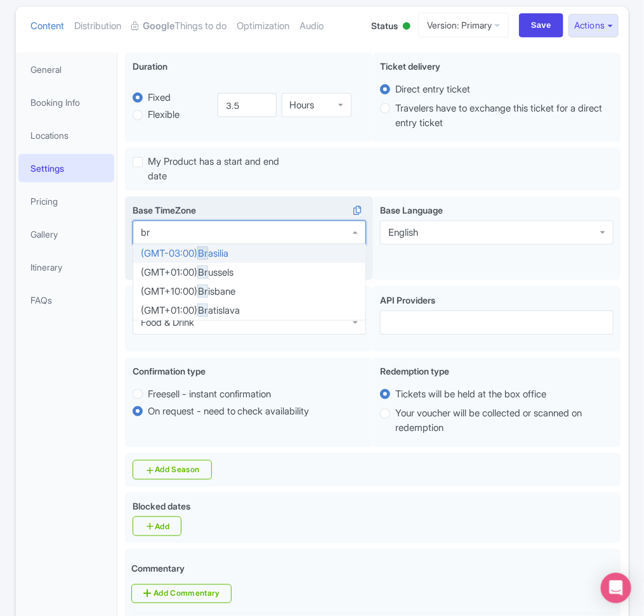
type input "bra"
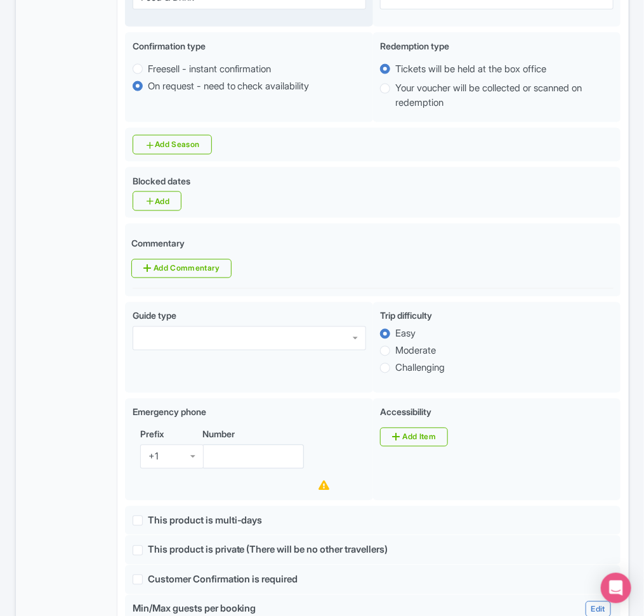
scroll to position [455, 0]
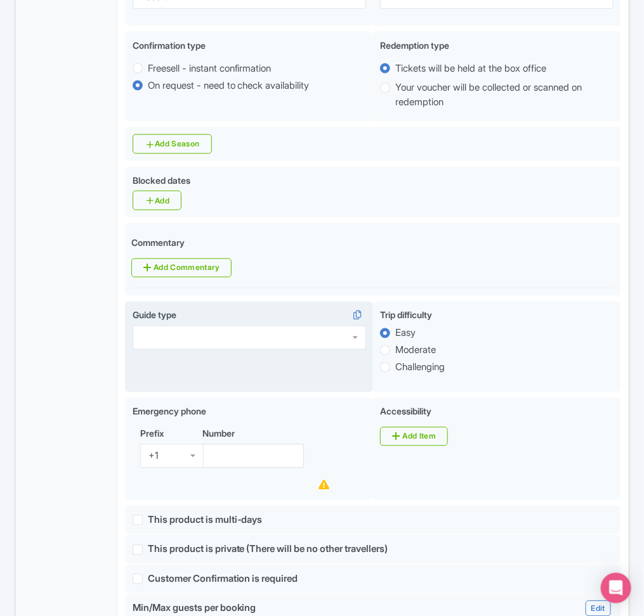
click at [313, 349] on div at bounding box center [249, 338] width 233 height 24
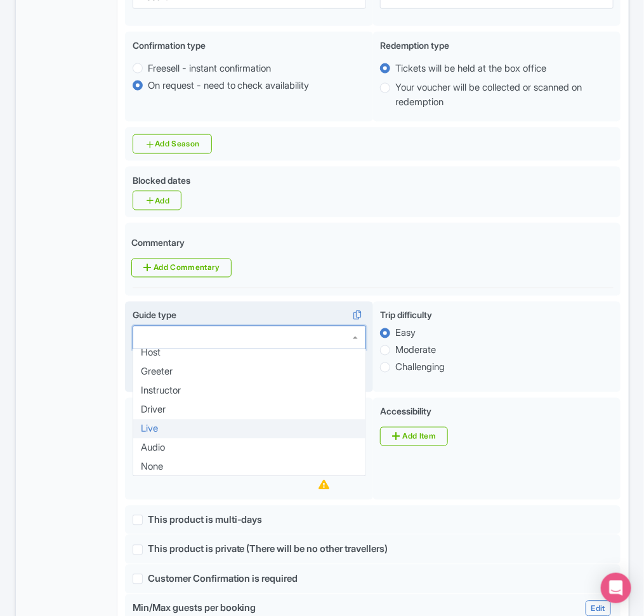
scroll to position [0, 0]
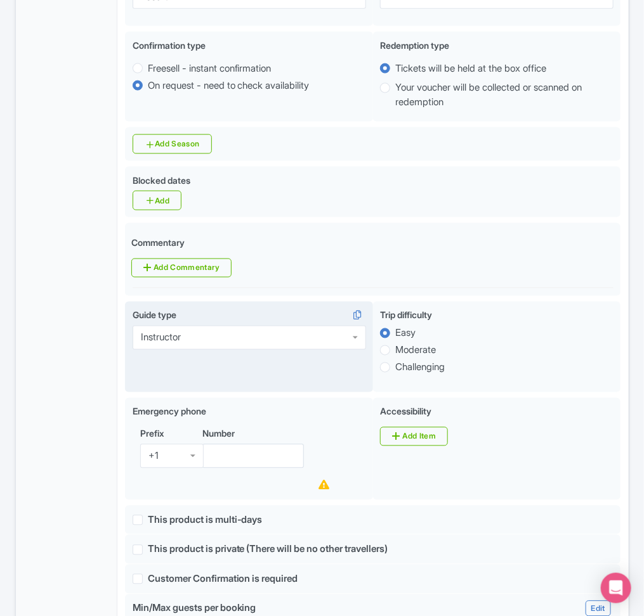
click at [42, 404] on div "General Booking Info Locations Settings Pricing Gallery Itinerary FAQs" at bounding box center [67, 438] width 102 height 1415
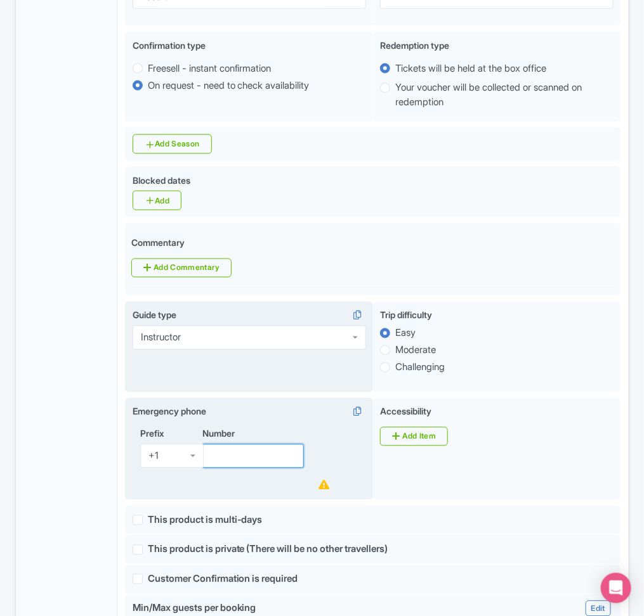
click at [249, 469] on input "Number" at bounding box center [253, 457] width 102 height 24
paste input "+507 6012-1985"
drag, startPoint x: 230, startPoint y: 467, endPoint x: 157, endPoint y: 466, distance: 73.6
click at [157, 466] on div "Prefix +1 +1 Number +507 6012-1985" at bounding box center [249, 460] width 233 height 66
type input "6012-1985"
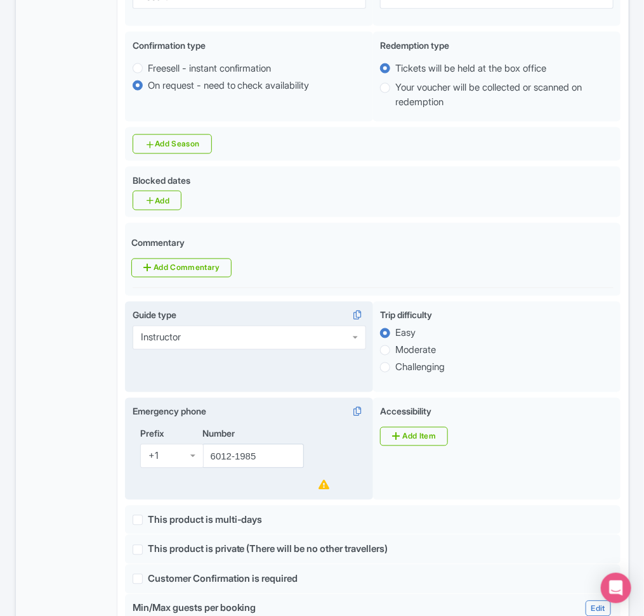
click at [157, 462] on div "+1" at bounding box center [153, 456] width 10 height 11
type input "507"
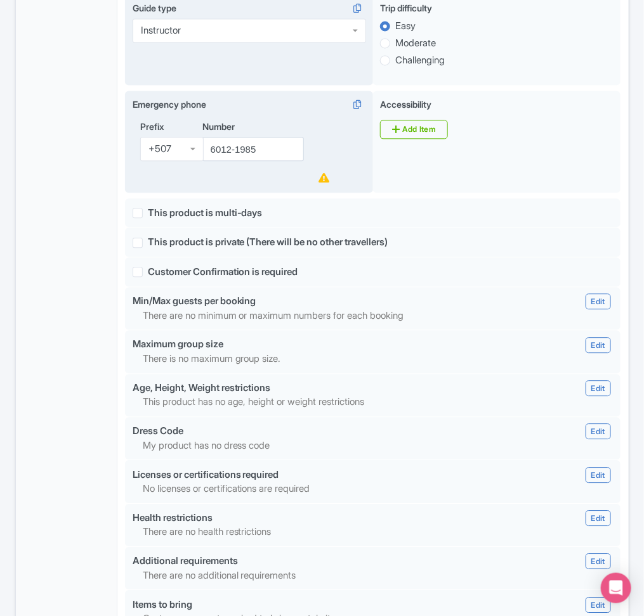
scroll to position [793, 0]
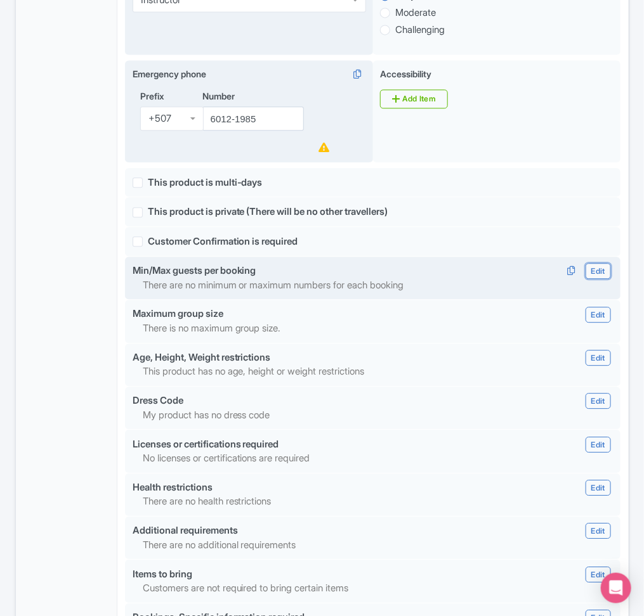
click at [601, 279] on link "Edit" at bounding box center [597, 271] width 25 height 16
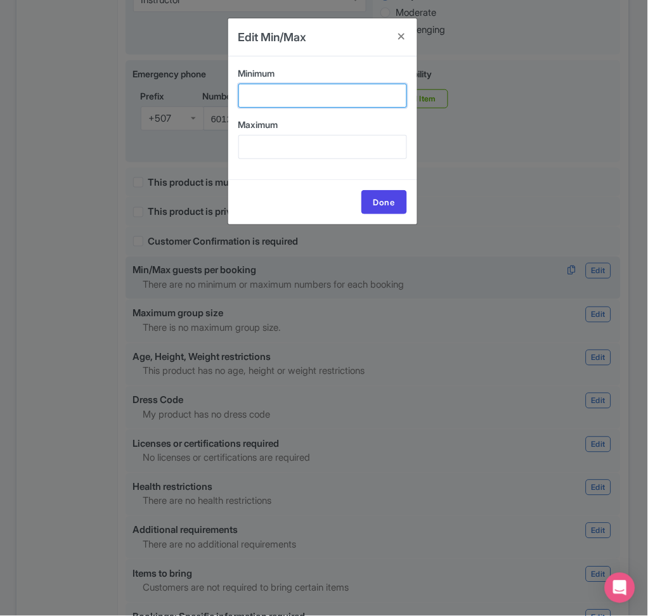
click at [330, 94] on input "Minimum" at bounding box center [322, 96] width 169 height 24
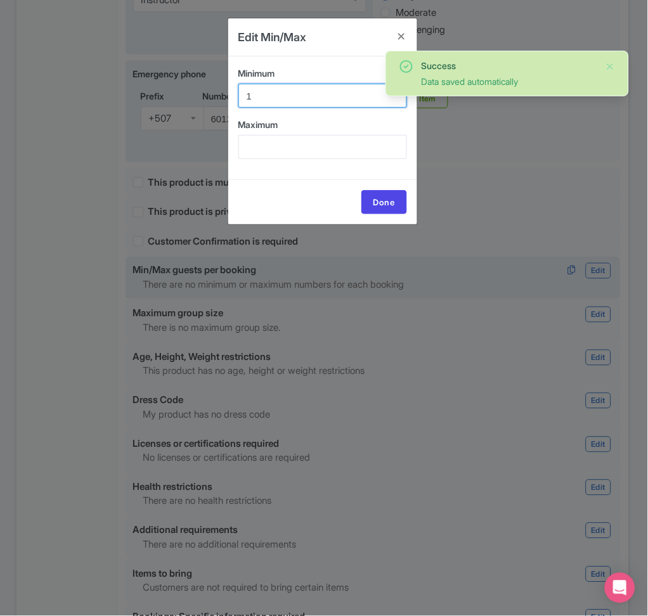
type input "1"
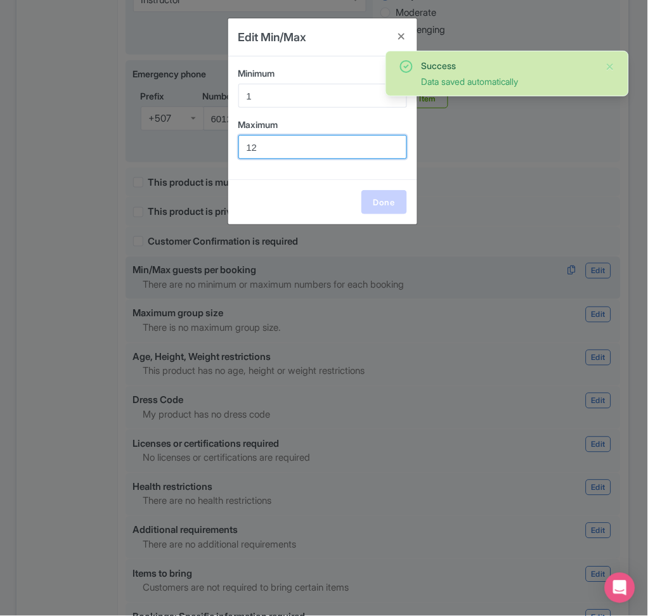
type input "12"
click at [376, 200] on link "Done" at bounding box center [384, 202] width 46 height 24
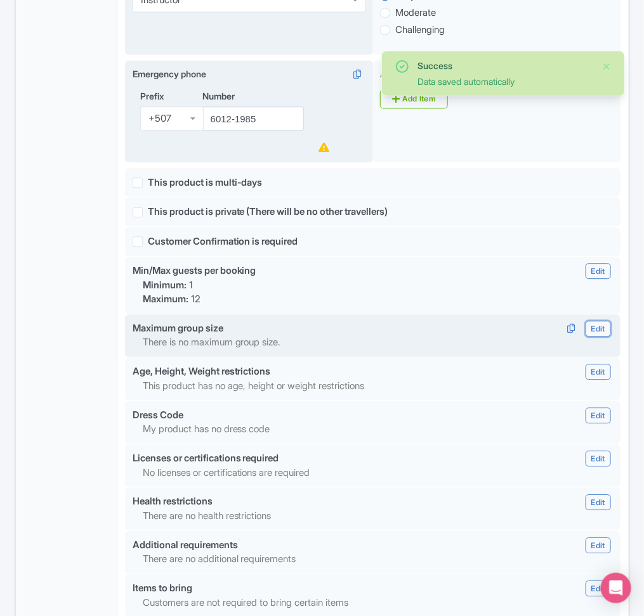
click at [599, 337] on link "Edit" at bounding box center [597, 329] width 25 height 16
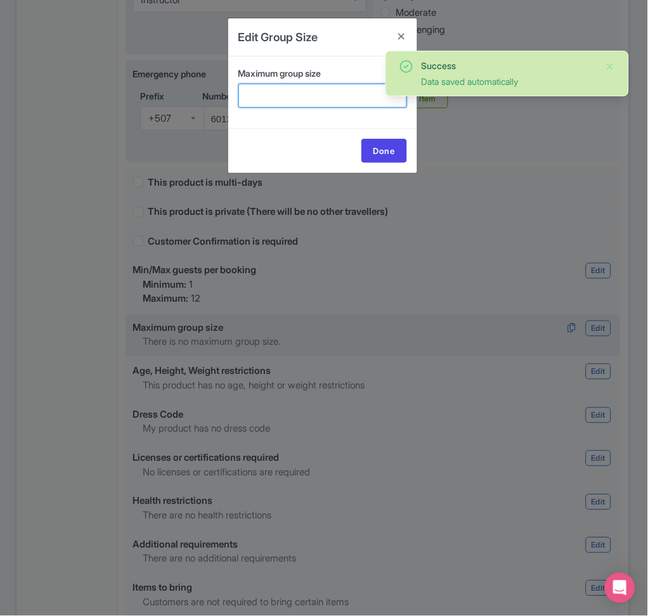
click at [284, 101] on input "Maximum group size" at bounding box center [322, 96] width 169 height 24
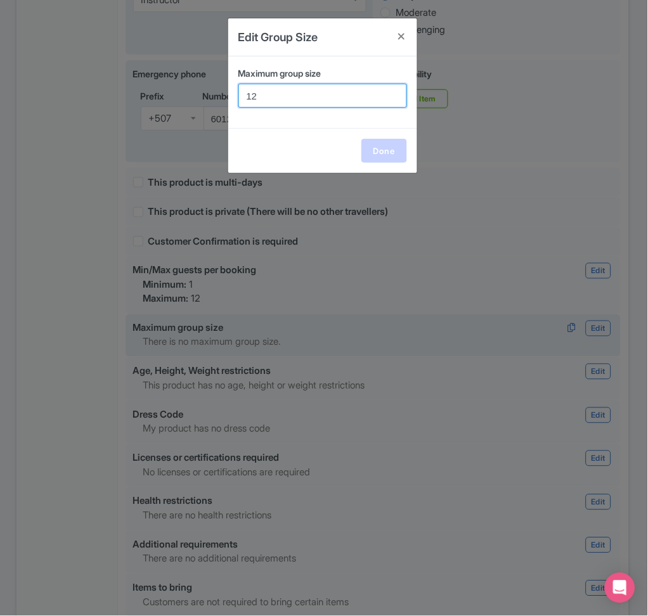
type input "12"
click at [383, 156] on link "Done" at bounding box center [384, 151] width 46 height 24
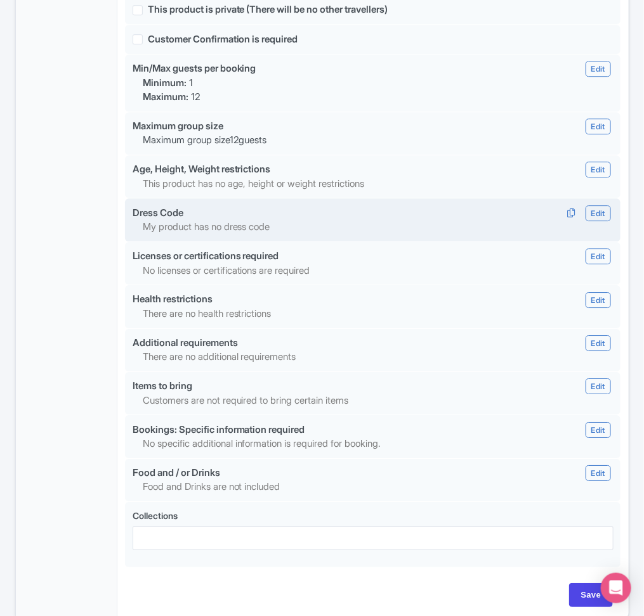
scroll to position [1028, 0]
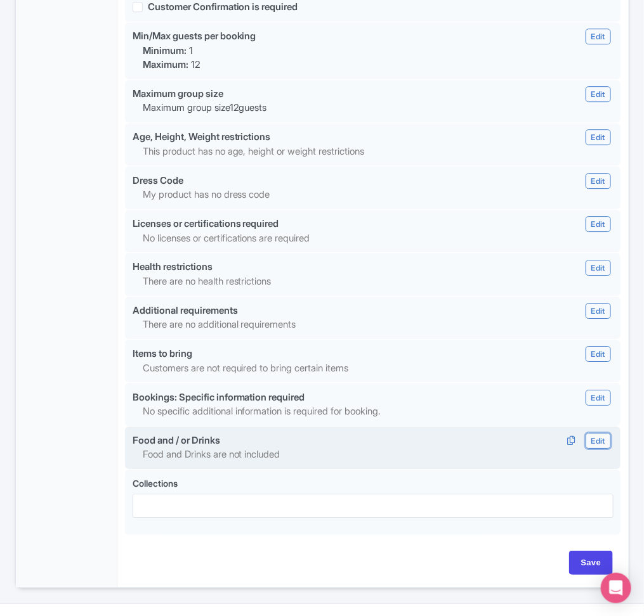
click at [601, 449] on link "Edit" at bounding box center [597, 441] width 25 height 16
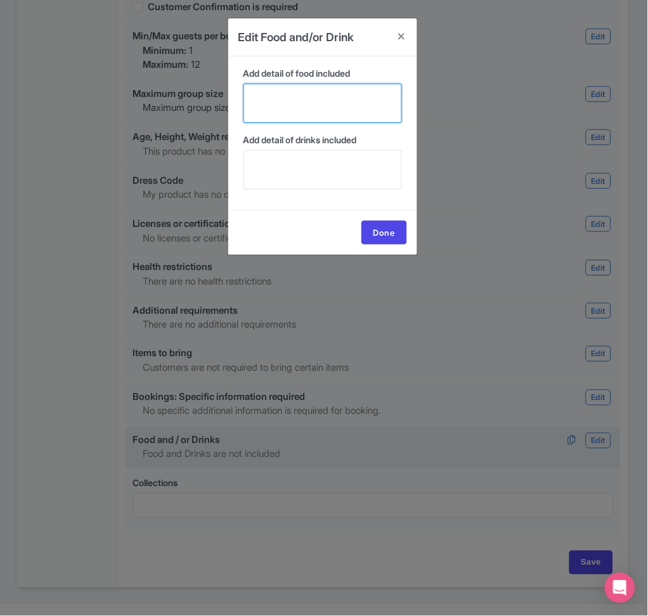
click at [339, 91] on textarea "Add detail of food included" at bounding box center [323, 103] width 159 height 39
paste textarea "Everything you eat and drink during the experience is fully included in the pri…"
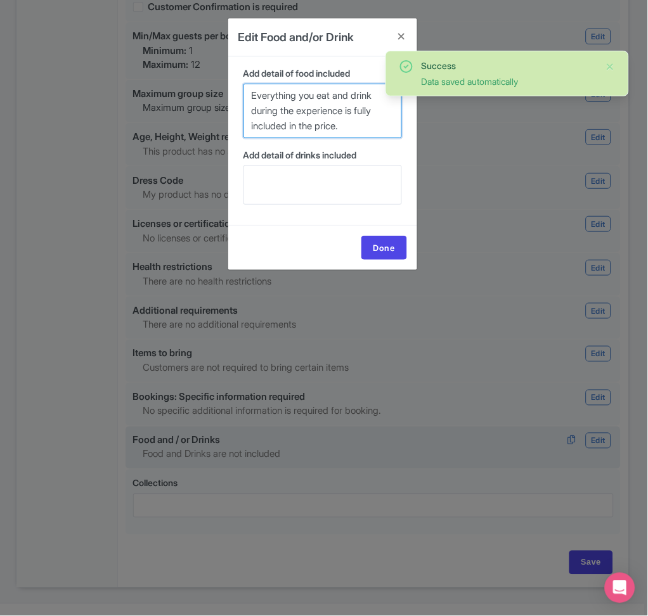
type textarea "Everything you eat and drink during the experience is fully included in the pri…"
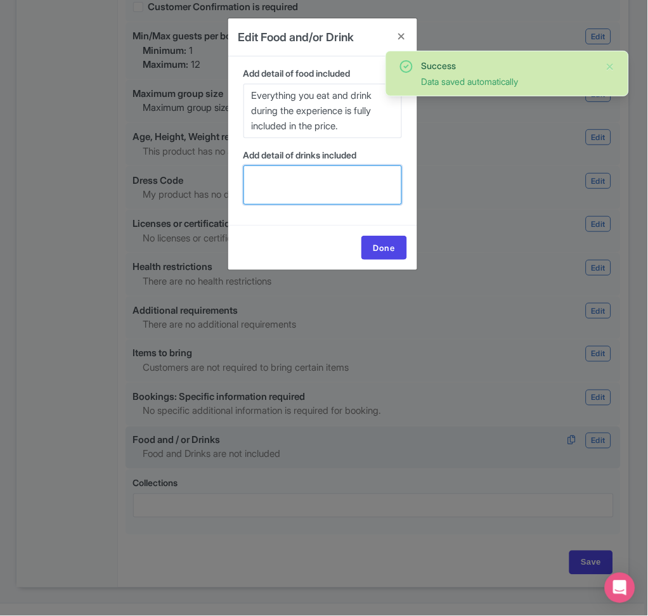
click at [343, 192] on textarea "Add detail of drinks included" at bounding box center [323, 185] width 159 height 39
type textarea "water, local soft drinks"
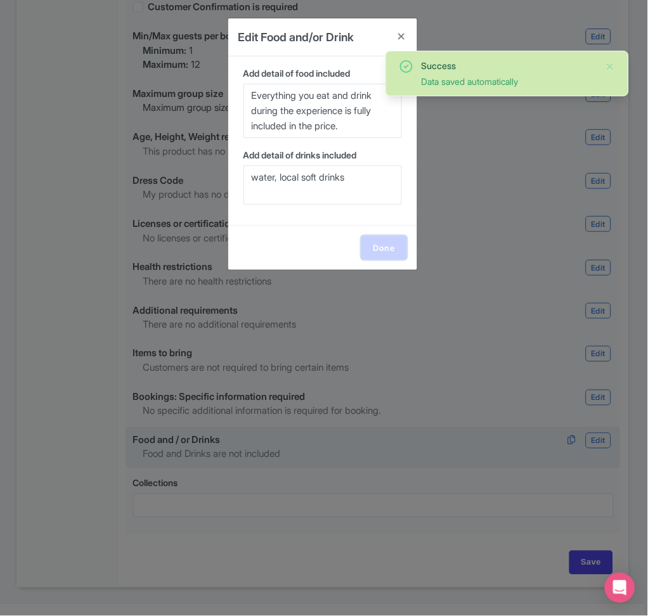
click at [389, 248] on link "Done" at bounding box center [384, 248] width 46 height 24
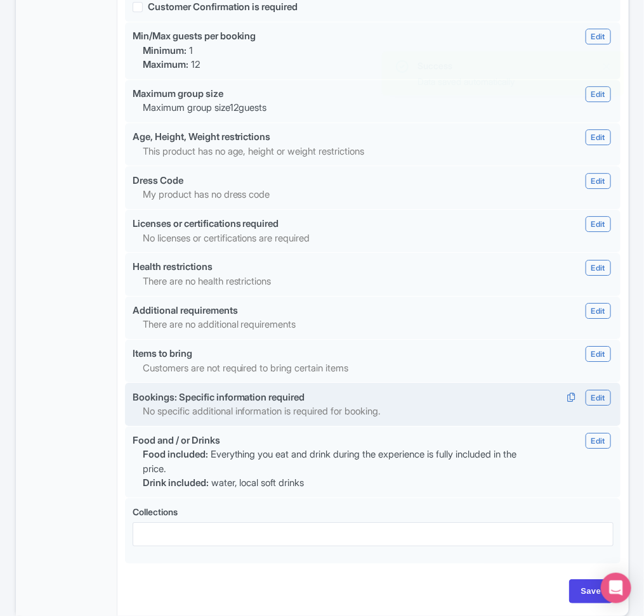
scroll to position [1102, 0]
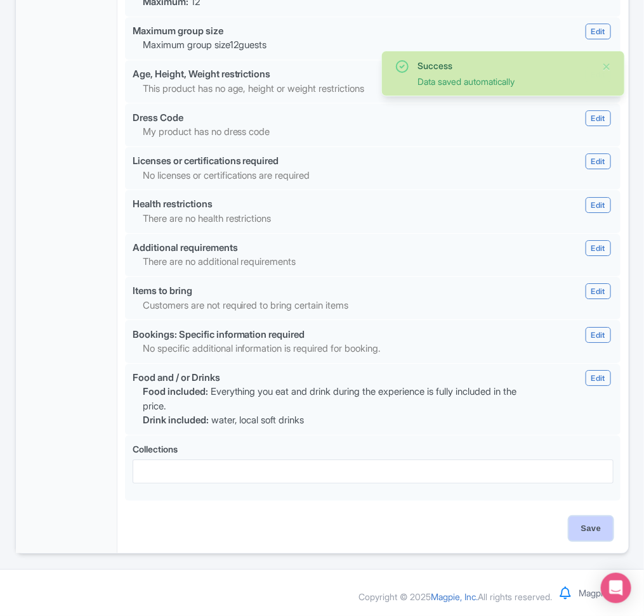
click at [583, 528] on input "Save" at bounding box center [591, 529] width 44 height 24
type input "Saving..."
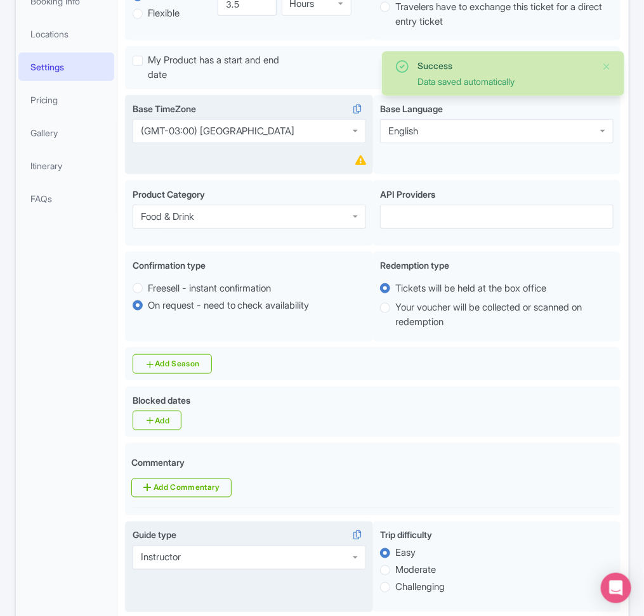
scroll to position [166, 0]
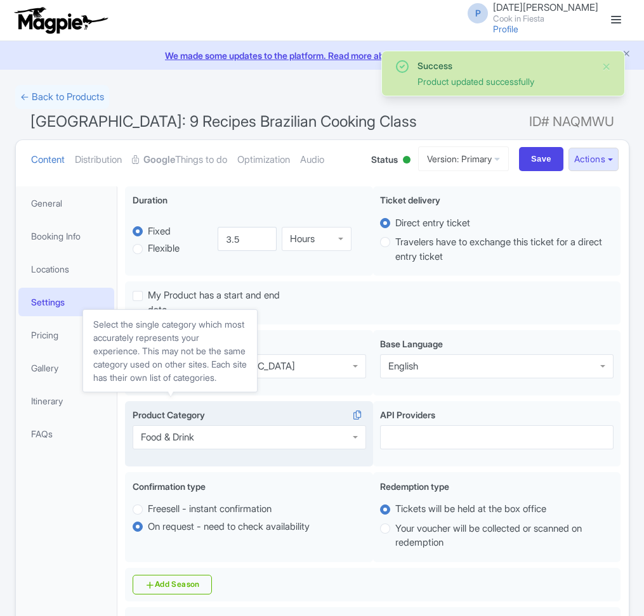
scroll to position [186, 0]
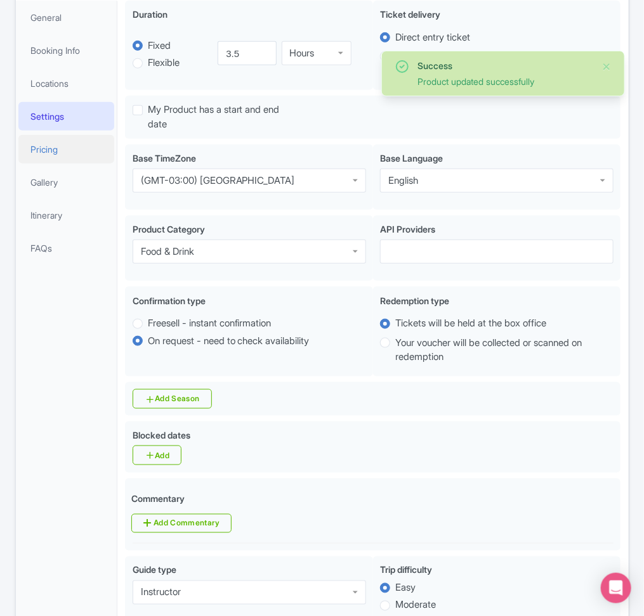
click at [68, 151] on link "Pricing" at bounding box center [66, 149] width 96 height 29
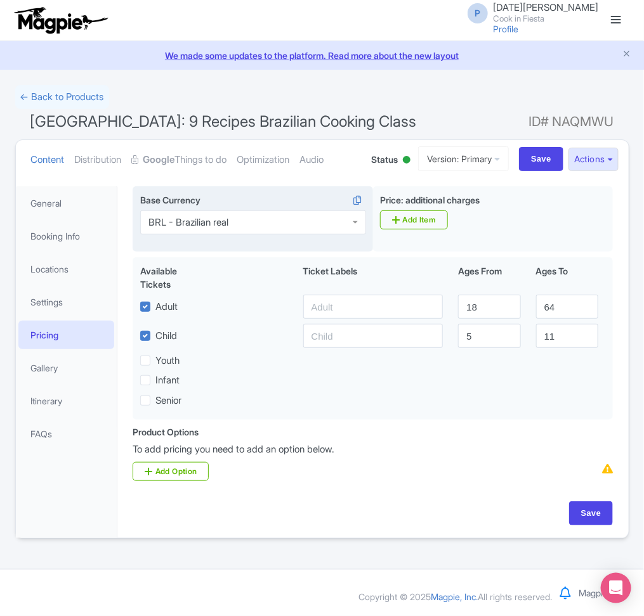
click at [271, 221] on div "BRL - Brazilian real" at bounding box center [253, 223] width 226 height 24
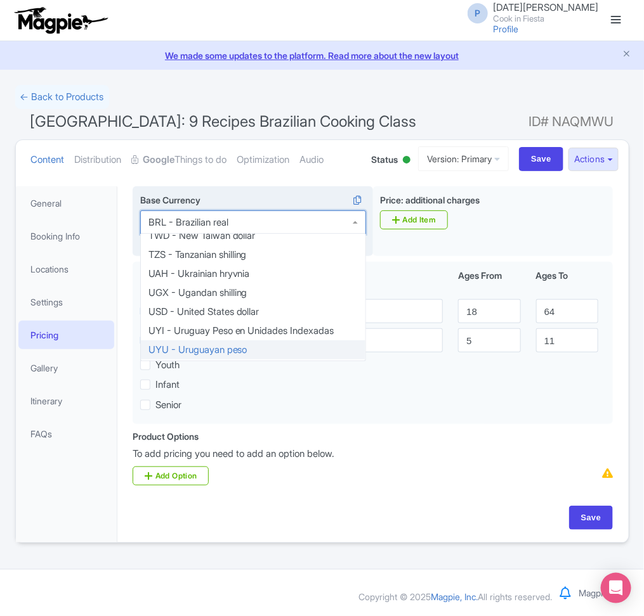
scroll to position [2702, 0]
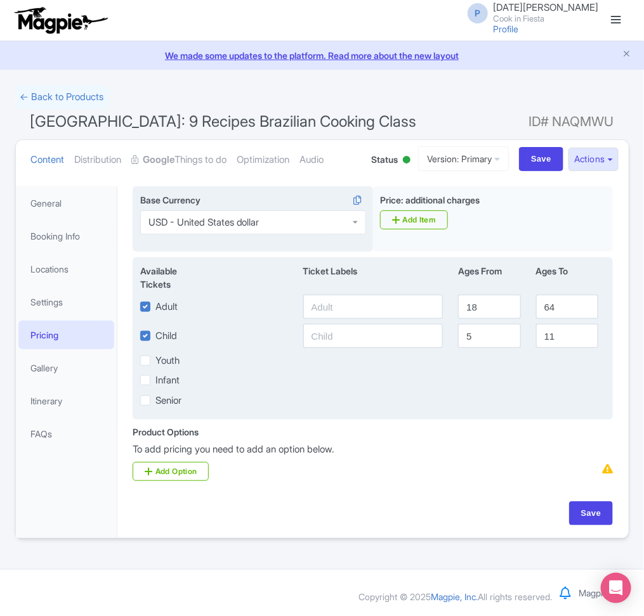
drag, startPoint x: 577, startPoint y: 289, endPoint x: 572, endPoint y: 294, distance: 7.2
click at [573, 291] on div "Ages To" at bounding box center [566, 277] width 77 height 27
drag, startPoint x: 568, startPoint y: 306, endPoint x: 522, endPoint y: 307, distance: 46.3
click at [522, 307] on div "Adult 18 64" at bounding box center [373, 307] width 481 height 24
type input "99"
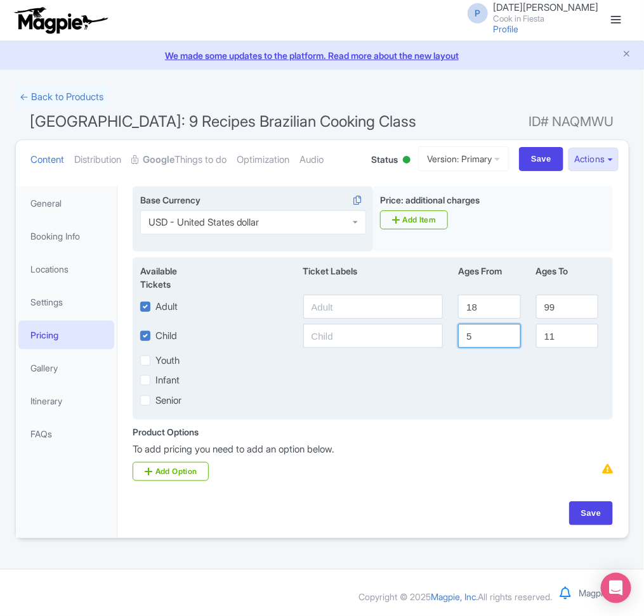
drag, startPoint x: 491, startPoint y: 337, endPoint x: 460, endPoint y: 336, distance: 31.1
click at [460, 336] on input "5" at bounding box center [489, 336] width 62 height 24
type input "10"
click at [569, 335] on input "11" at bounding box center [567, 336] width 62 height 24
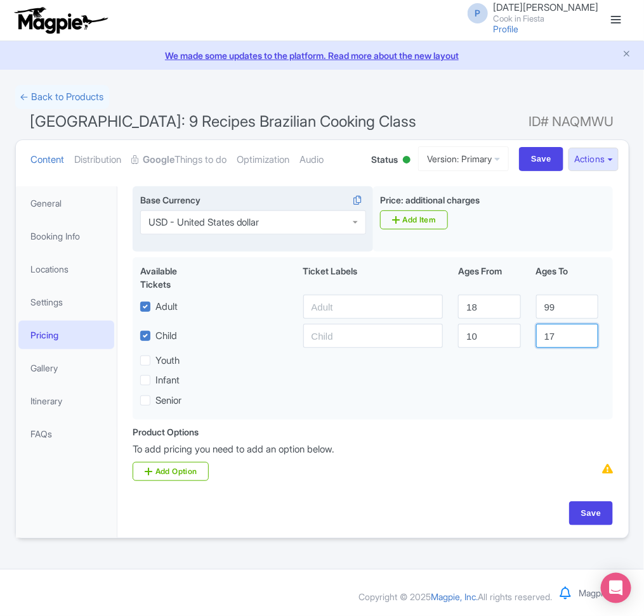
type input "17"
click at [490, 491] on div "Product Options i To add pricing you need to add an option below. Add Option" at bounding box center [372, 459] width 495 height 66
click at [185, 480] on link "Add Option" at bounding box center [171, 471] width 76 height 19
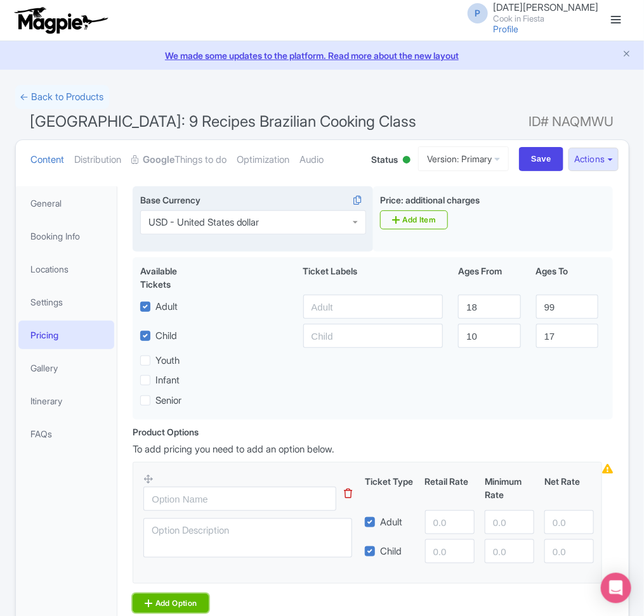
scroll to position [105, 0]
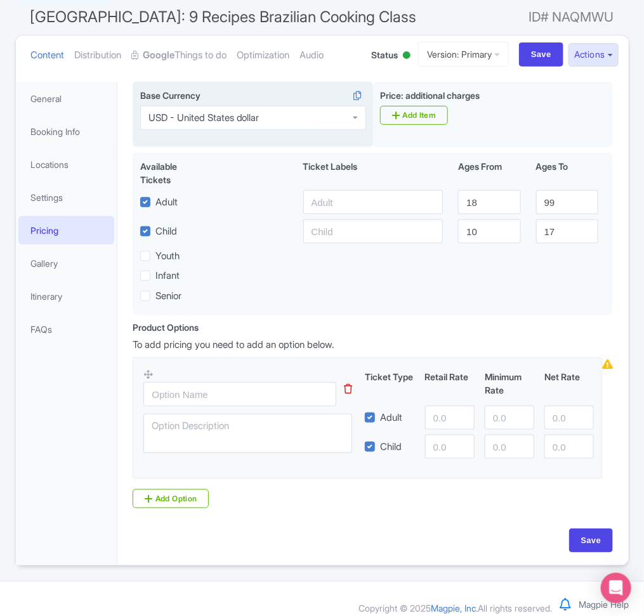
click at [117, 18] on span "[GEOGRAPHIC_DATA]: 9 Recipes Brazilian Cooking Class" at bounding box center [223, 17] width 386 height 18
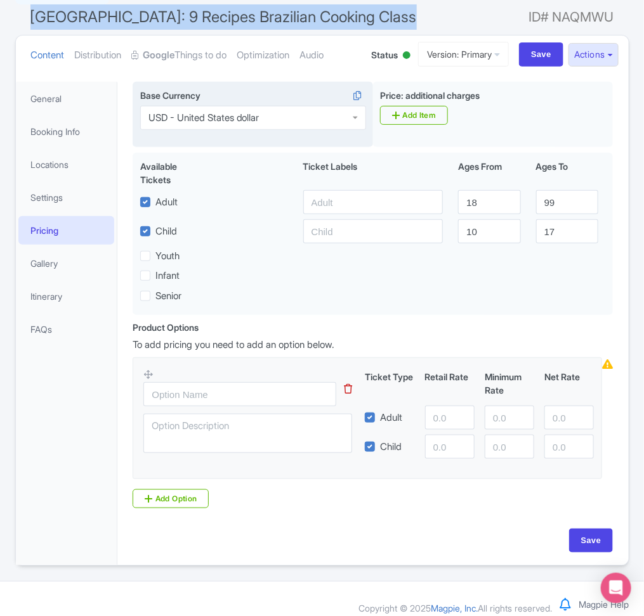
click at [117, 18] on span "[GEOGRAPHIC_DATA]: 9 Recipes Brazilian Cooking Class" at bounding box center [223, 17] width 386 height 18
copy h1 "[GEOGRAPHIC_DATA]: 9 Recipes Brazilian Cooking Class"
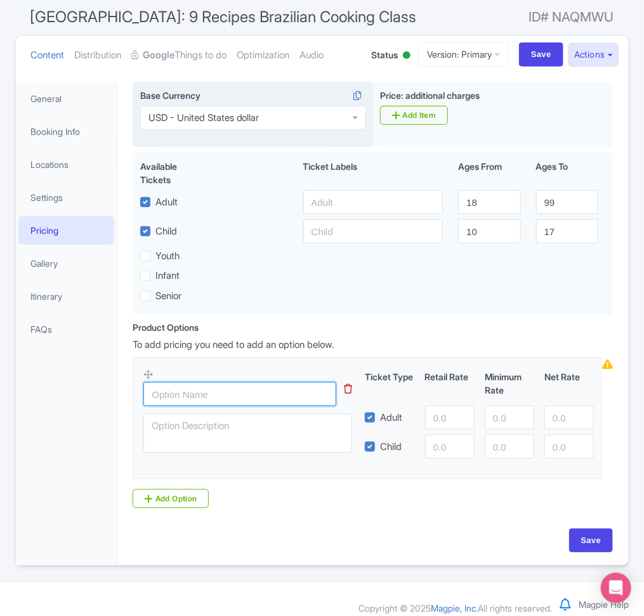
click at [226, 396] on input "text" at bounding box center [239, 394] width 193 height 24
paste input "[GEOGRAPHIC_DATA]: 9 Recipes Brazilian Cooking Class"
type input "[GEOGRAPHIC_DATA]: 9 Recipes Brazilian Cooking Class"
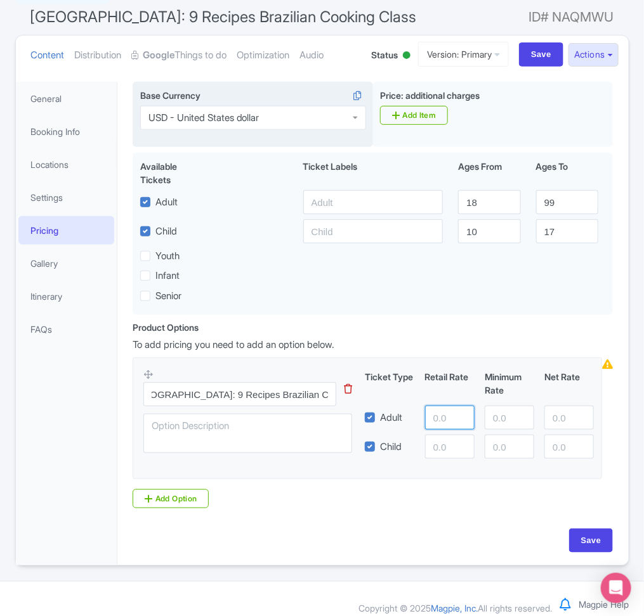
click at [443, 421] on input "number" at bounding box center [449, 418] width 49 height 24
type input "85"
click at [450, 450] on input "number" at bounding box center [449, 447] width 49 height 24
type input "60"
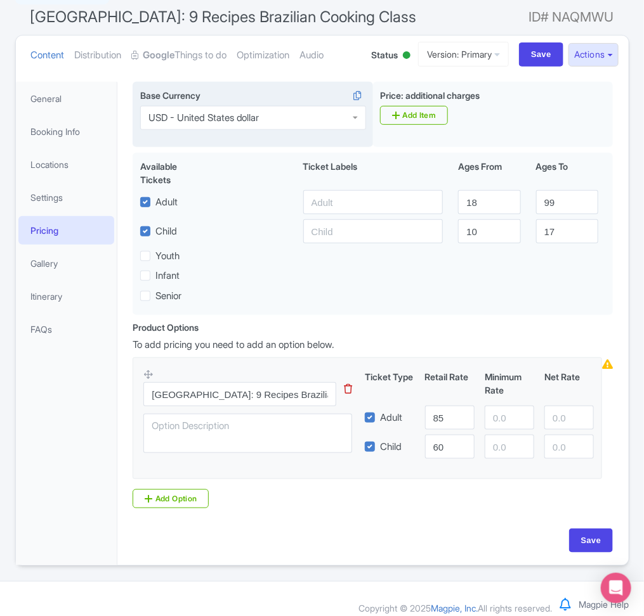
click at [481, 525] on div "Base Currency USD - [GEOGRAPHIC_DATA] dollar USD - United States dollar AED - […" at bounding box center [372, 306] width 495 height 448
click at [600, 542] on input "Save" at bounding box center [591, 541] width 44 height 24
type input "Saving..."
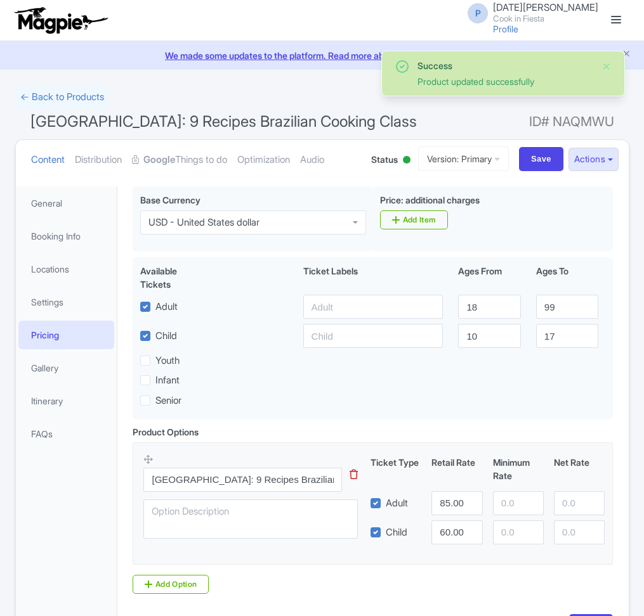
scroll to position [102, 0]
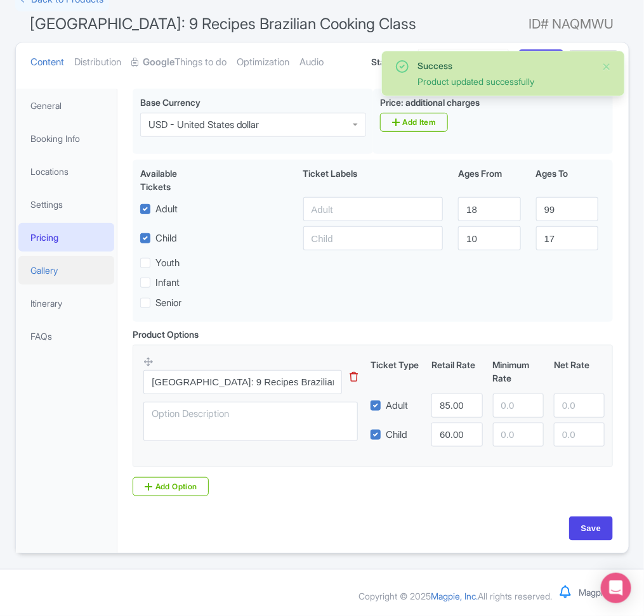
click at [63, 266] on link "Gallery" at bounding box center [66, 270] width 96 height 29
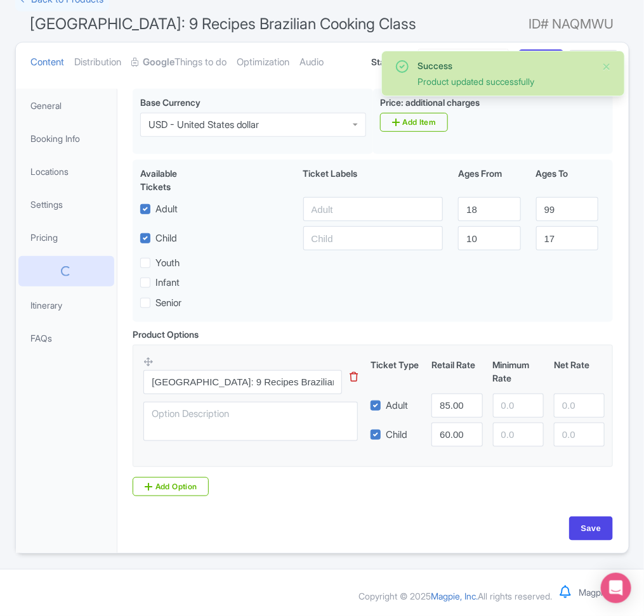
scroll to position [0, 0]
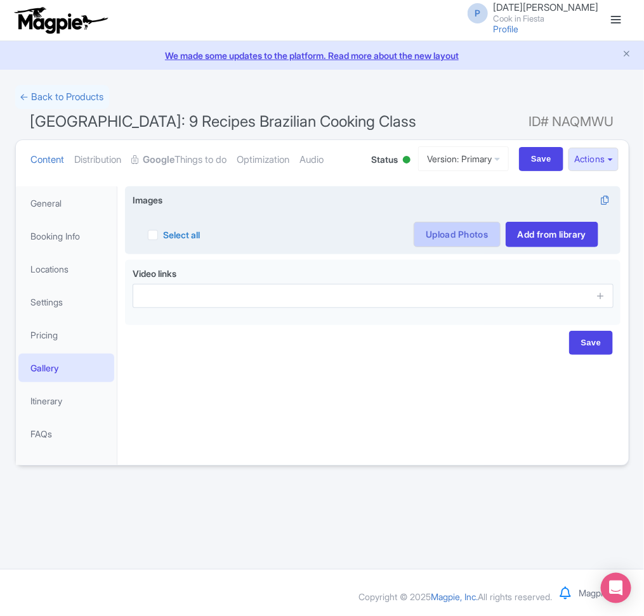
click at [467, 235] on link "Upload Photos" at bounding box center [456, 234] width 86 height 25
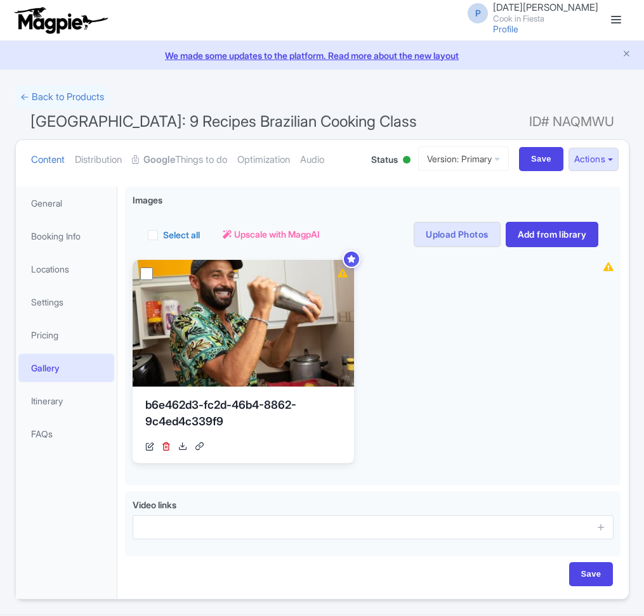
scroll to position [47, 0]
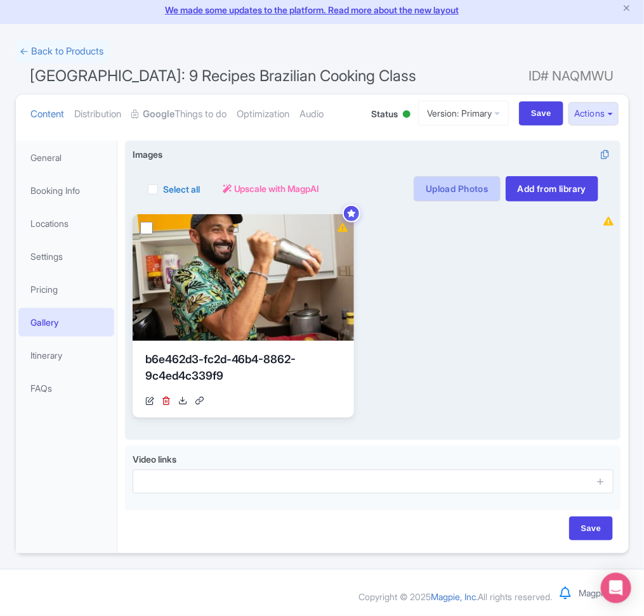
click at [485, 190] on link "Upload Photos" at bounding box center [456, 188] width 86 height 25
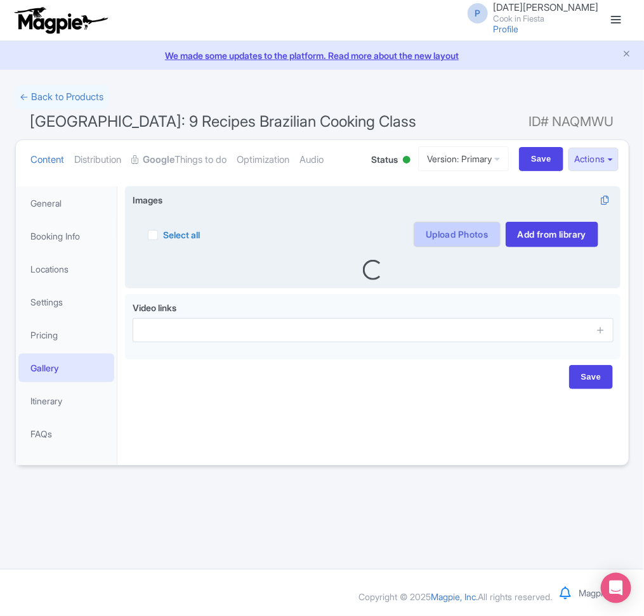
click at [450, 233] on link "Upload Photos" at bounding box center [456, 234] width 86 height 25
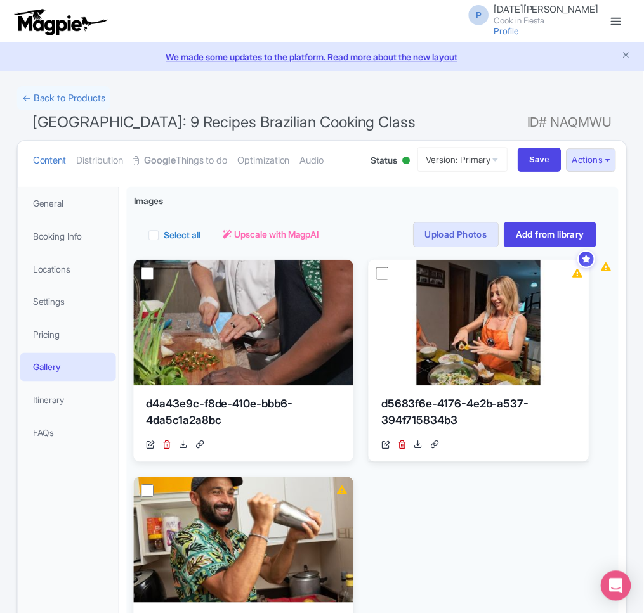
scroll to position [186, 0]
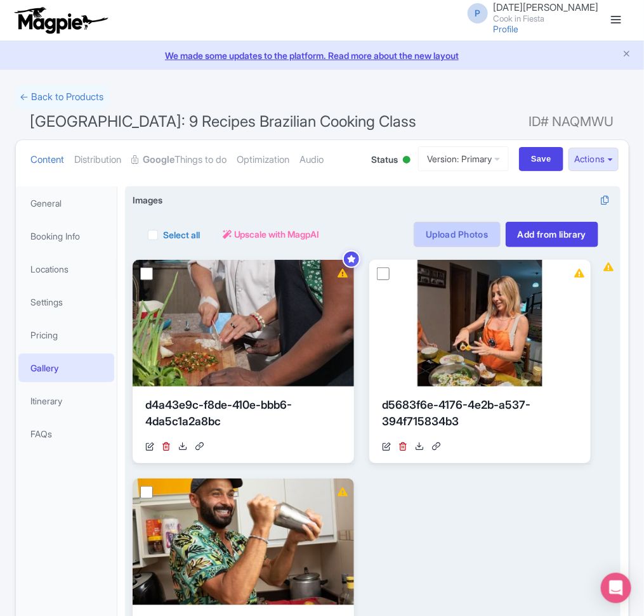
click at [477, 226] on link "Upload Photos" at bounding box center [456, 234] width 86 height 25
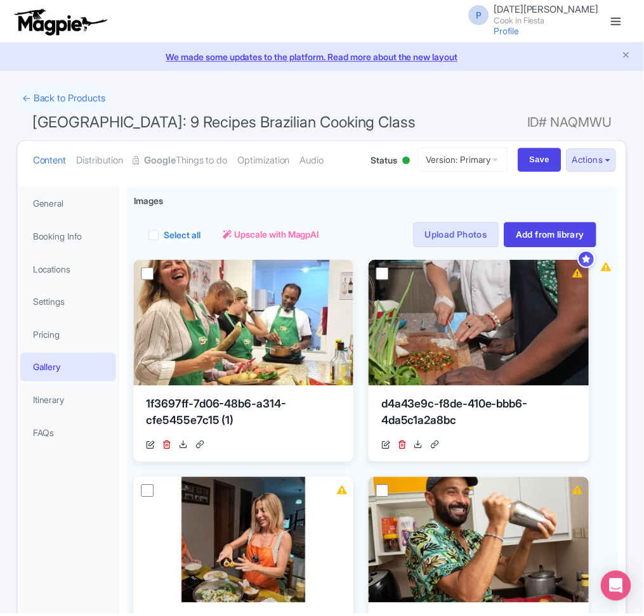
scroll to position [186, 0]
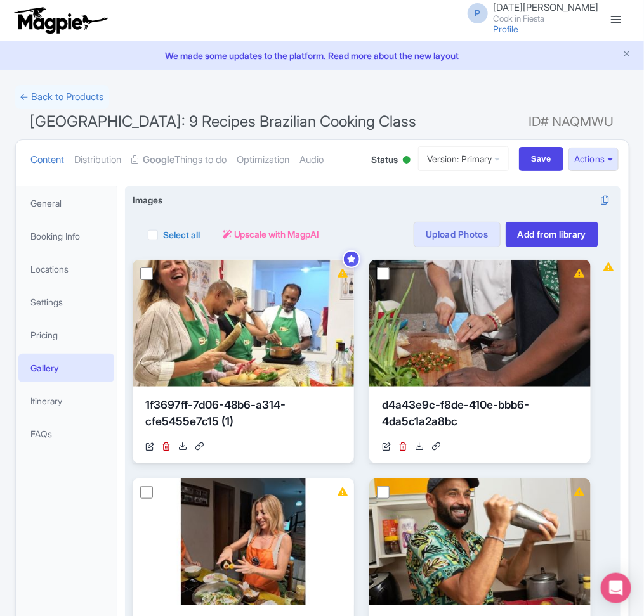
click at [188, 234] on label "Select all" at bounding box center [181, 234] width 37 height 13
click at [171, 234] on input "Select all" at bounding box center [167, 231] width 8 height 8
checkbox input "true"
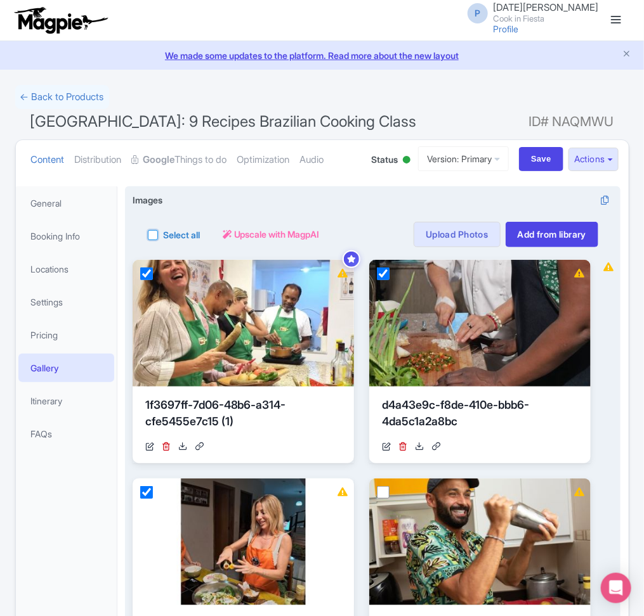
checkbox input "true"
click at [327, 237] on span "Upscale with MagpAI" at bounding box center [326, 234] width 86 height 13
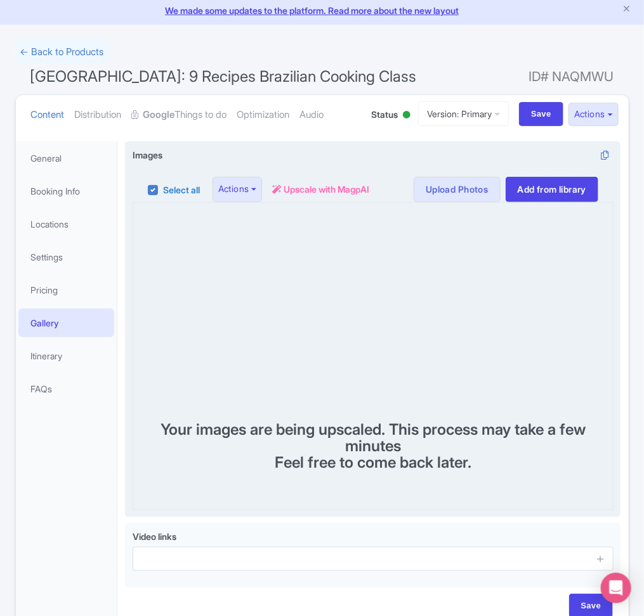
scroll to position [43, 0]
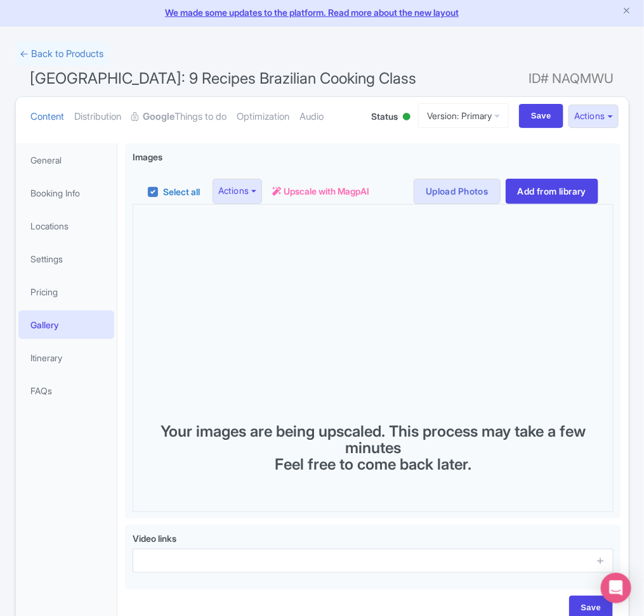
drag, startPoint x: 512, startPoint y: 79, endPoint x: 618, endPoint y: 87, distance: 106.2
click at [618, 87] on h1 "[GEOGRAPHIC_DATA]: 9 Recipes Brazilian Cooking Class ID# NAQMWU" at bounding box center [322, 81] width 614 height 30
drag, startPoint x: 616, startPoint y: 81, endPoint x: 620, endPoint y: 75, distance: 6.9
click at [620, 75] on h1 "[GEOGRAPHIC_DATA]: 9 Recipes Brazilian Cooking Class ID# NAQMWU" at bounding box center [322, 81] width 614 height 30
drag, startPoint x: 609, startPoint y: 79, endPoint x: 522, endPoint y: 75, distance: 87.6
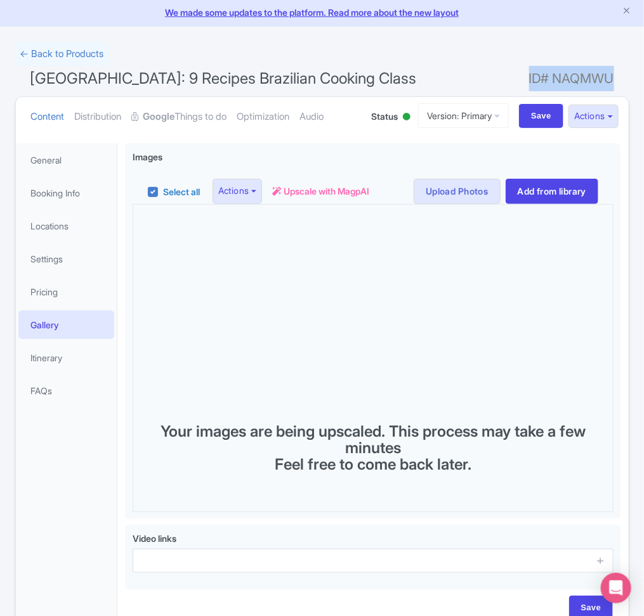
click at [522, 75] on h1 "[GEOGRAPHIC_DATA]: 9 Recipes Brazilian Cooking Class ID# NAQMWU" at bounding box center [322, 81] width 614 height 30
click at [523, 73] on h1 "[GEOGRAPHIC_DATA]: 9 Recipes Brazilian Cooking Class ID# NAQMWU" at bounding box center [322, 81] width 614 height 30
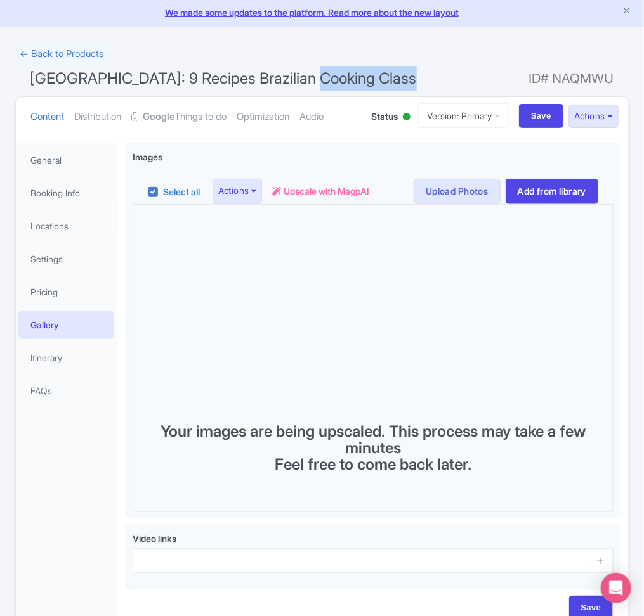
drag, startPoint x: 523, startPoint y: 73, endPoint x: 625, endPoint y: 81, distance: 102.4
click at [625, 81] on h1 "[GEOGRAPHIC_DATA]: 9 Recipes Brazilian Cooking Class ID# NAQMWU" at bounding box center [322, 81] width 614 height 30
click at [301, 84] on span "[GEOGRAPHIC_DATA]: 9 Recipes Brazilian Cooking Class" at bounding box center [223, 78] width 386 height 18
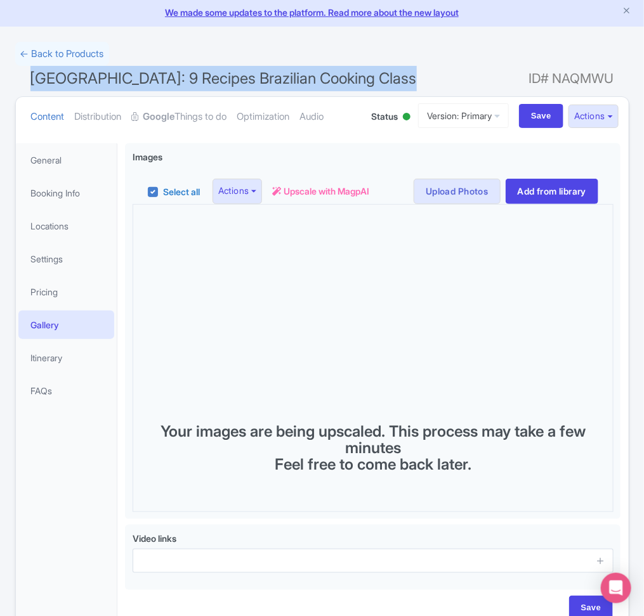
click at [301, 84] on span "[GEOGRAPHIC_DATA]: 9 Recipes Brazilian Cooking Class" at bounding box center [223, 78] width 386 height 18
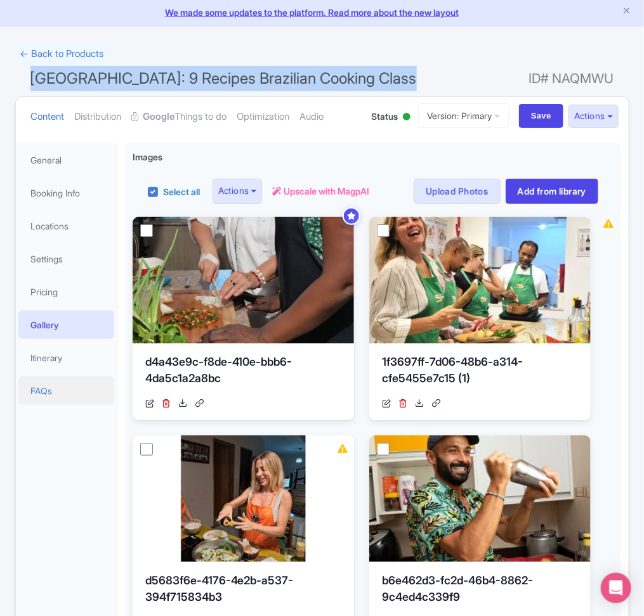
click at [95, 377] on link "FAQs" at bounding box center [66, 391] width 96 height 29
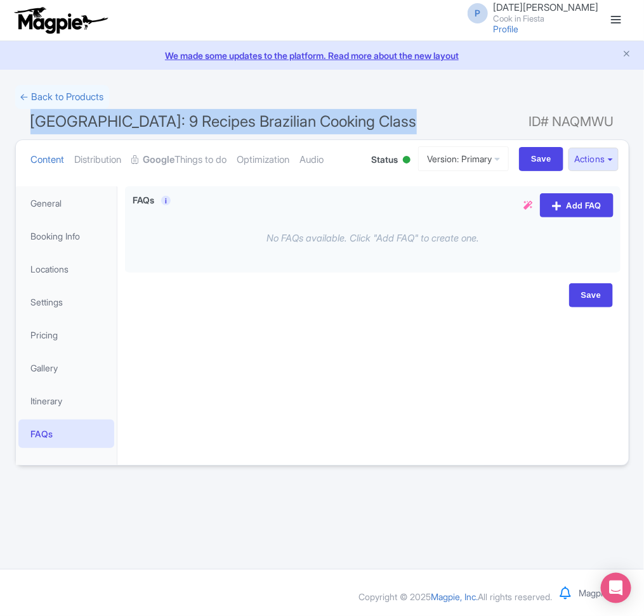
scroll to position [0, 0]
click at [94, 394] on link "Itinerary" at bounding box center [66, 401] width 96 height 29
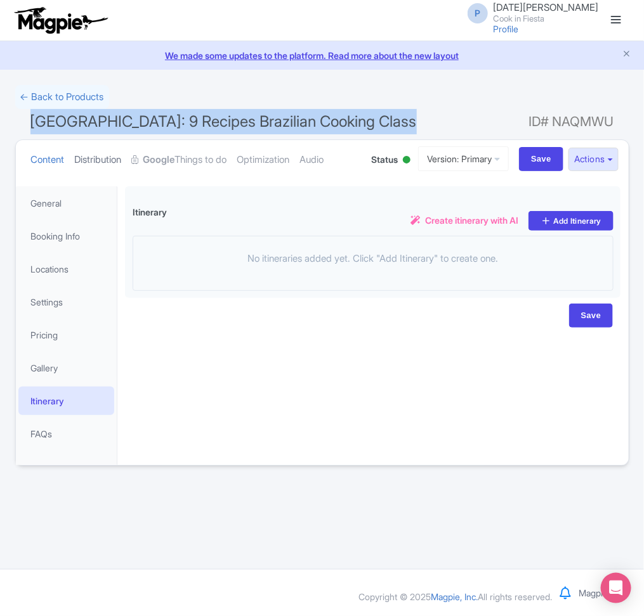
click at [107, 162] on link "Distribution" at bounding box center [98, 160] width 47 height 40
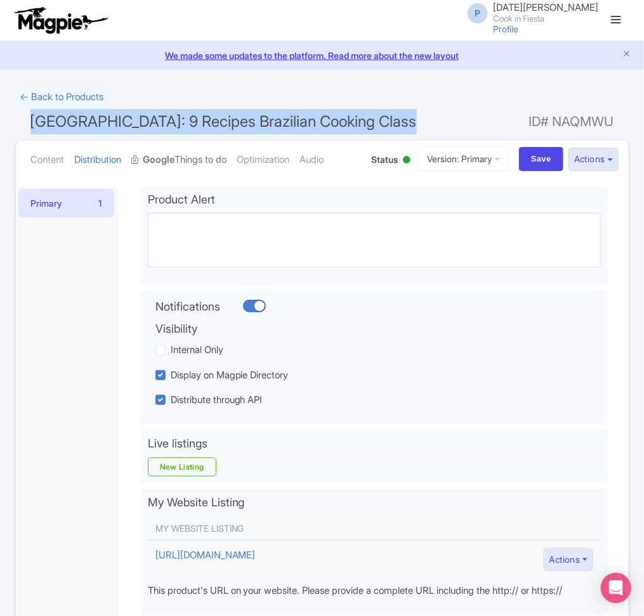
click at [183, 162] on link "Google Things to do" at bounding box center [179, 160] width 95 height 40
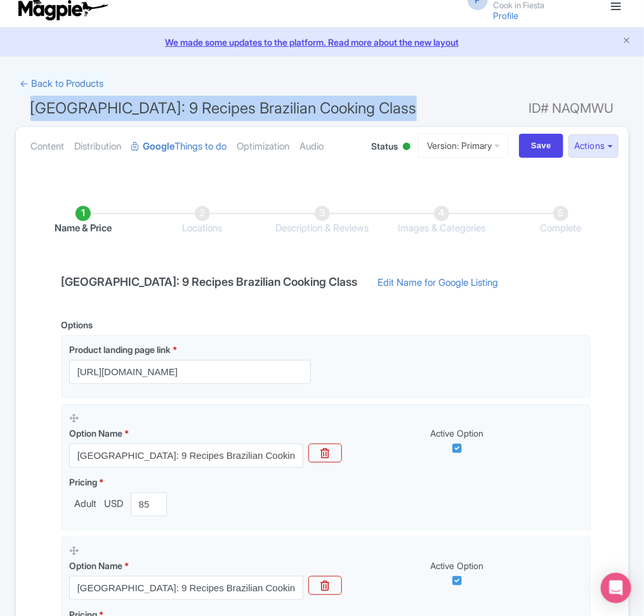
scroll to position [10, 0]
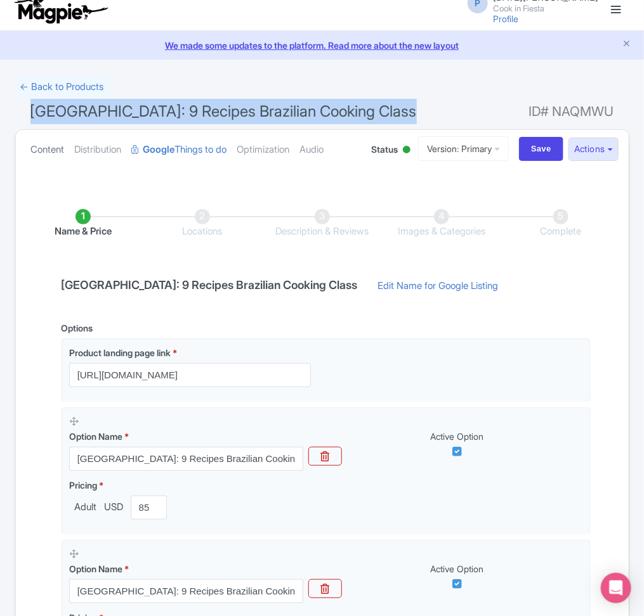
click at [55, 155] on link "Content" at bounding box center [48, 150] width 34 height 40
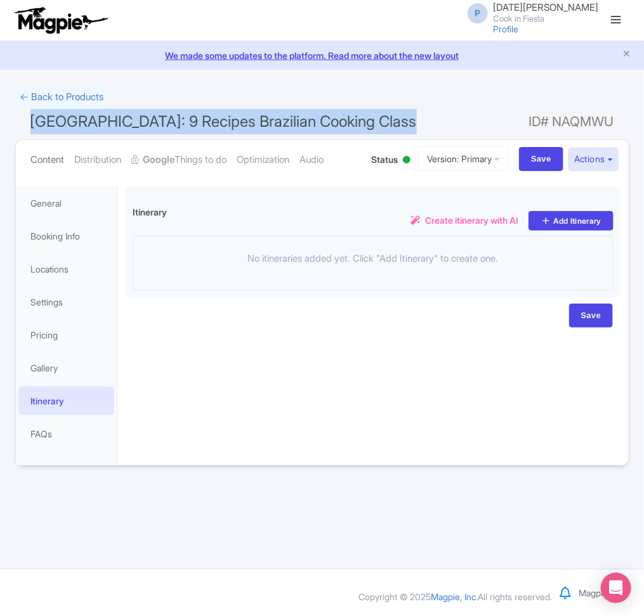
scroll to position [0, 0]
click at [90, 341] on link "Pricing" at bounding box center [66, 335] width 96 height 29
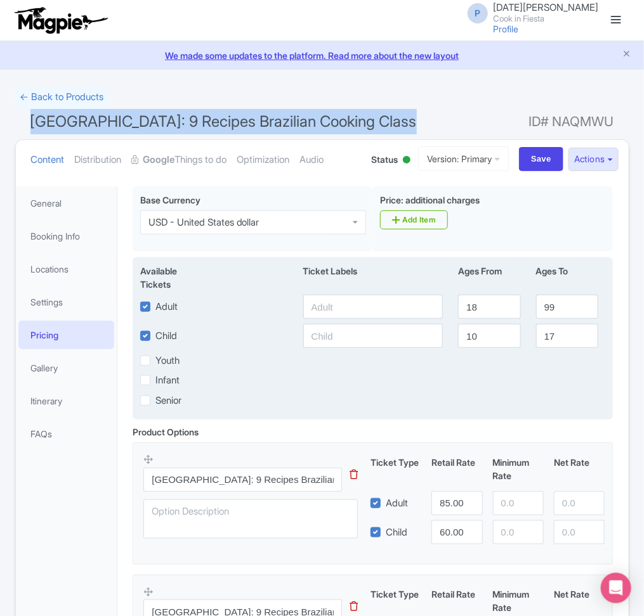
scroll to position [235, 0]
